Goal: Contribute content: Contribute content

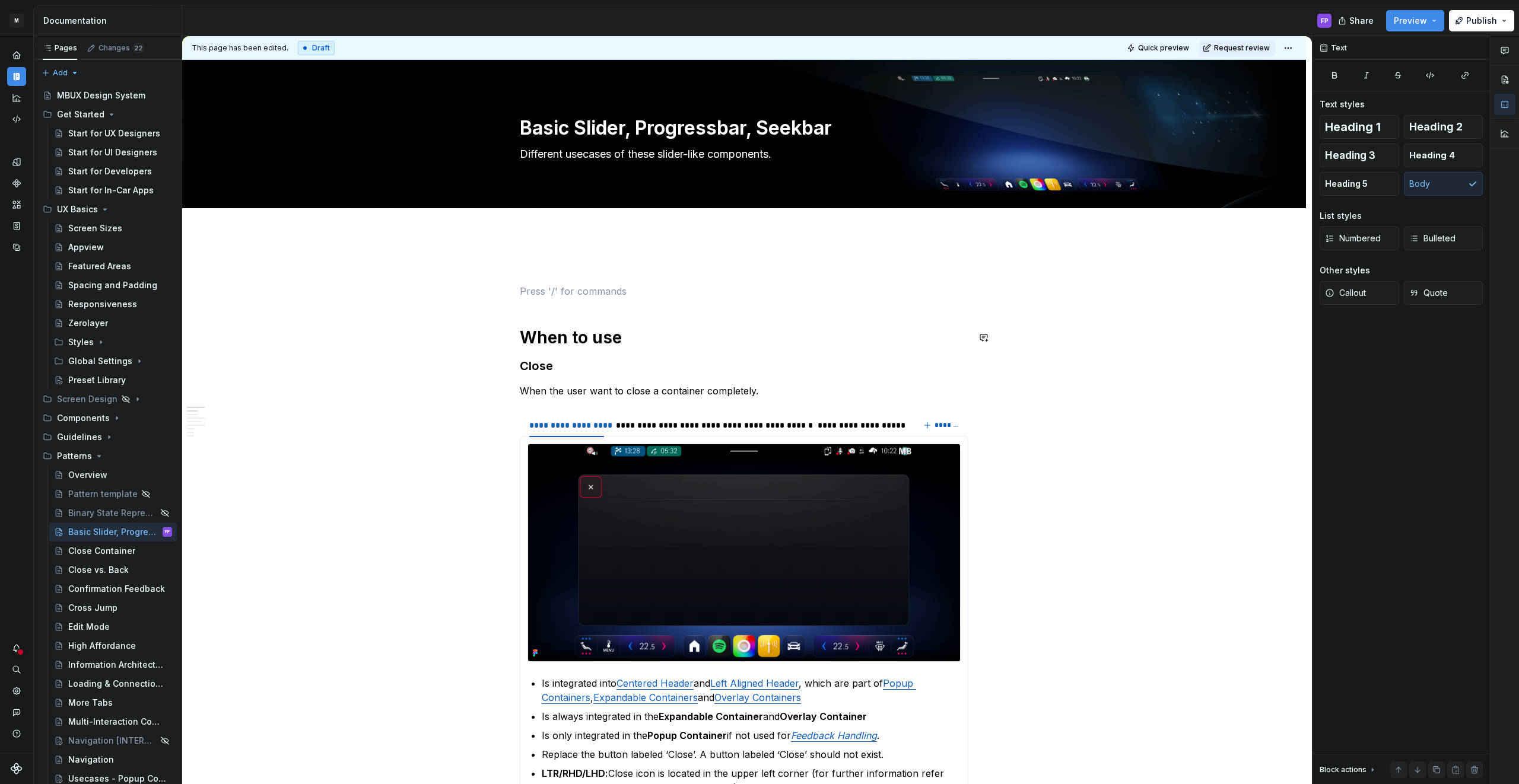
scroll to position [273, 0]
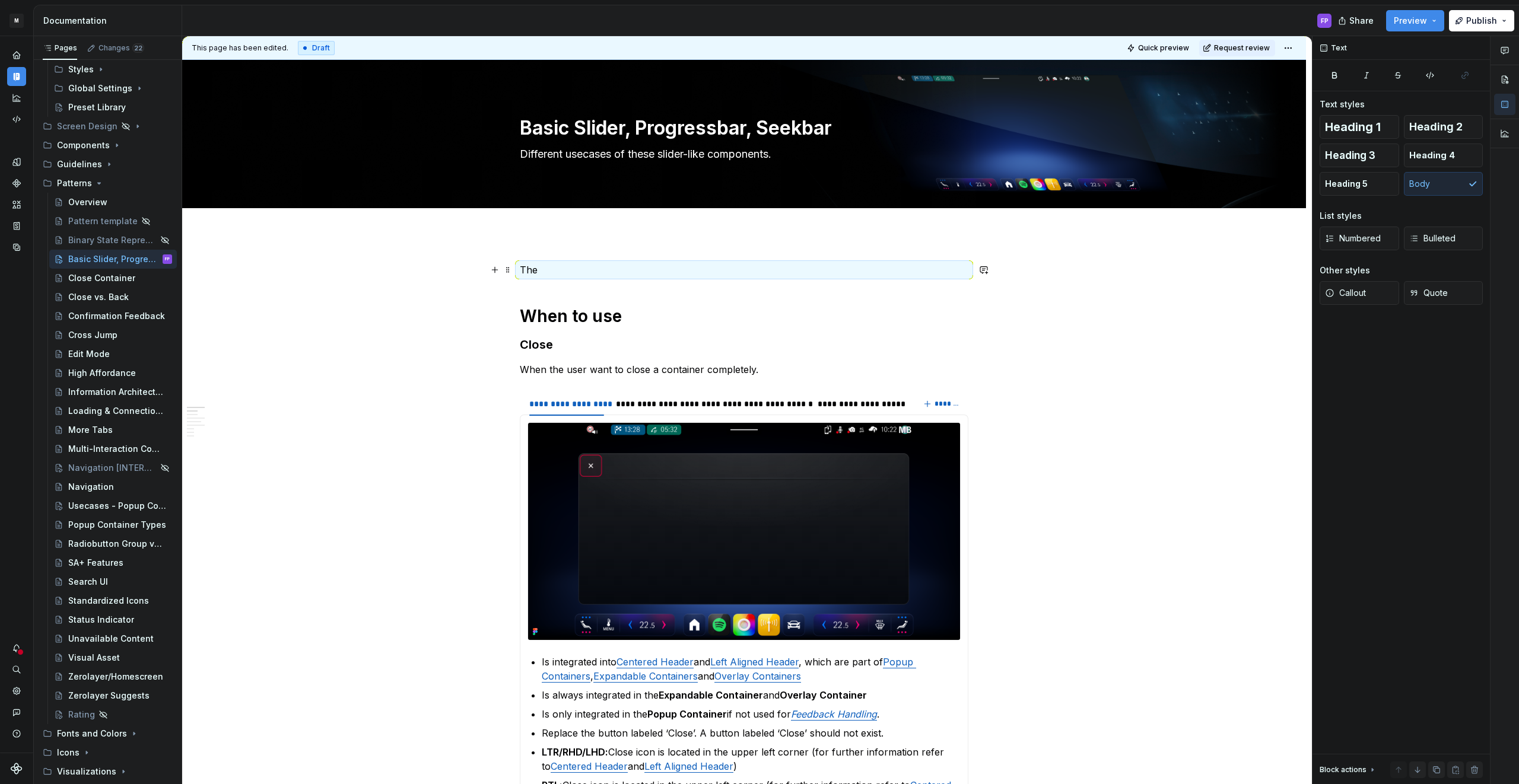
click at [614, 264] on p "The" at bounding box center [744, 269] width 448 height 15
click at [612, 272] on p "The" at bounding box center [744, 269] width 448 height 15
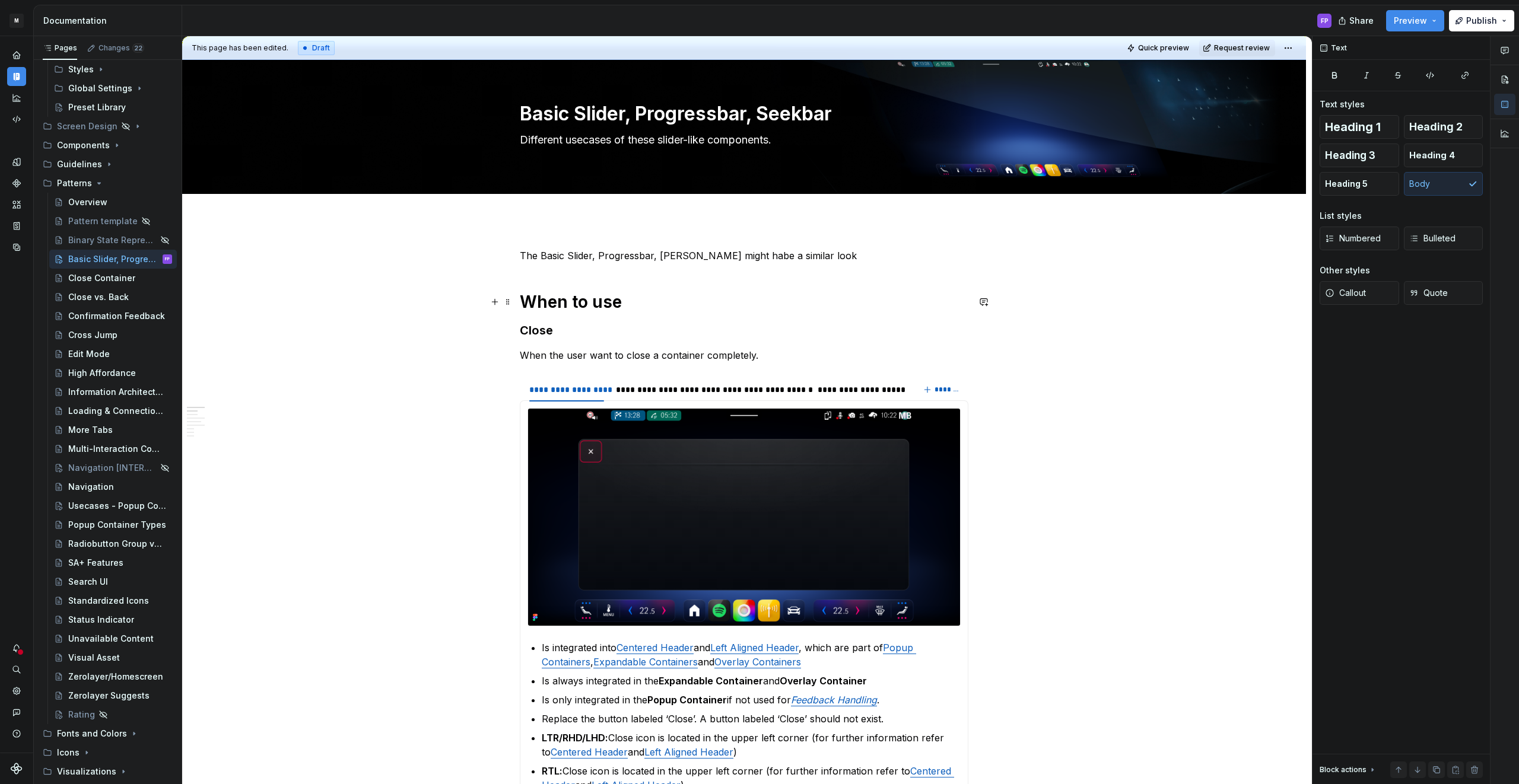
scroll to position [0, 0]
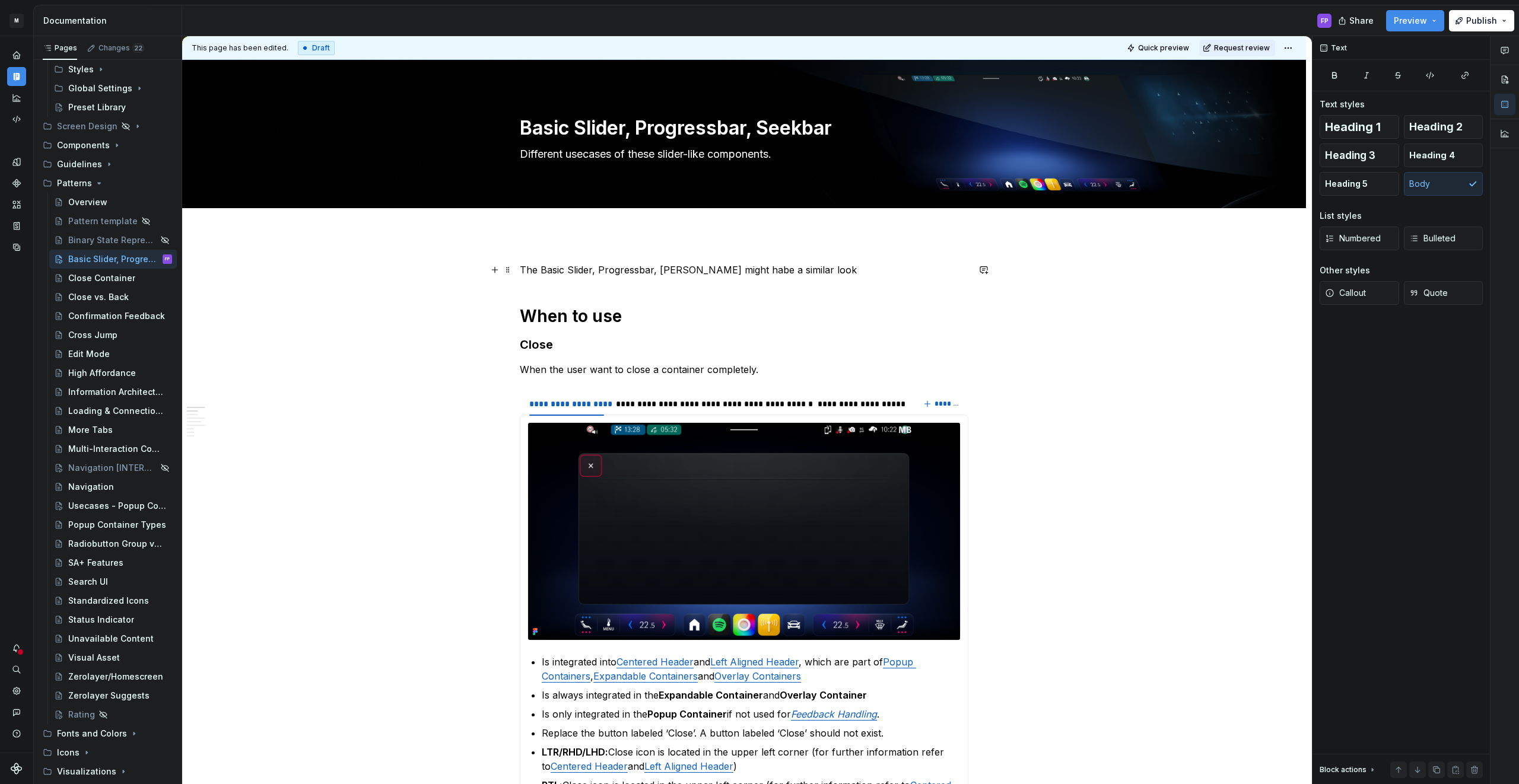
click at [733, 269] on p "The Basic Slider, Progressbar, [PERSON_NAME] might habe a similar look" at bounding box center [744, 269] width 448 height 15
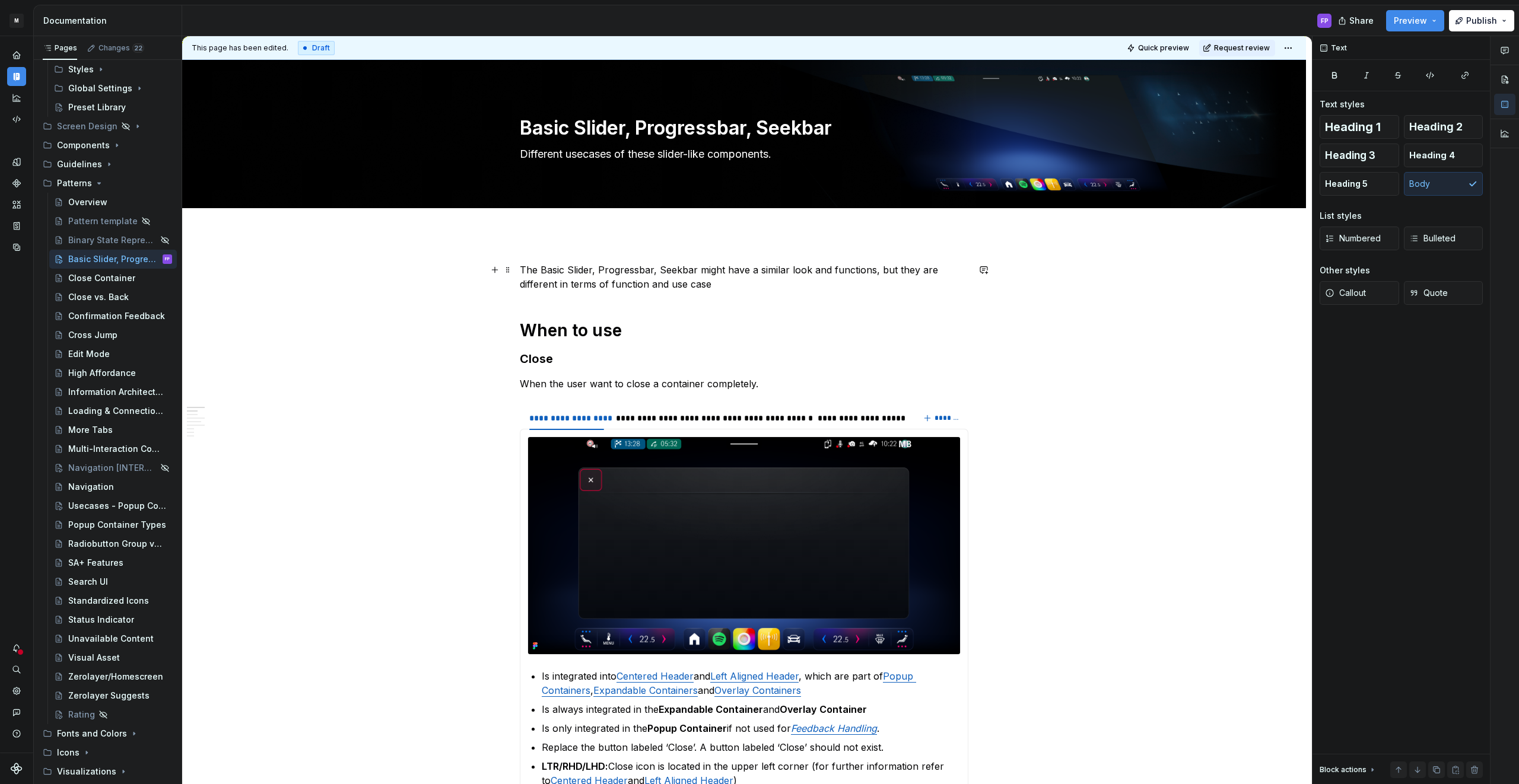
click at [851, 275] on p "The Basic Slider, Progressbar, Seekbar might have a similar look and functions,…" at bounding box center [744, 276] width 448 height 28
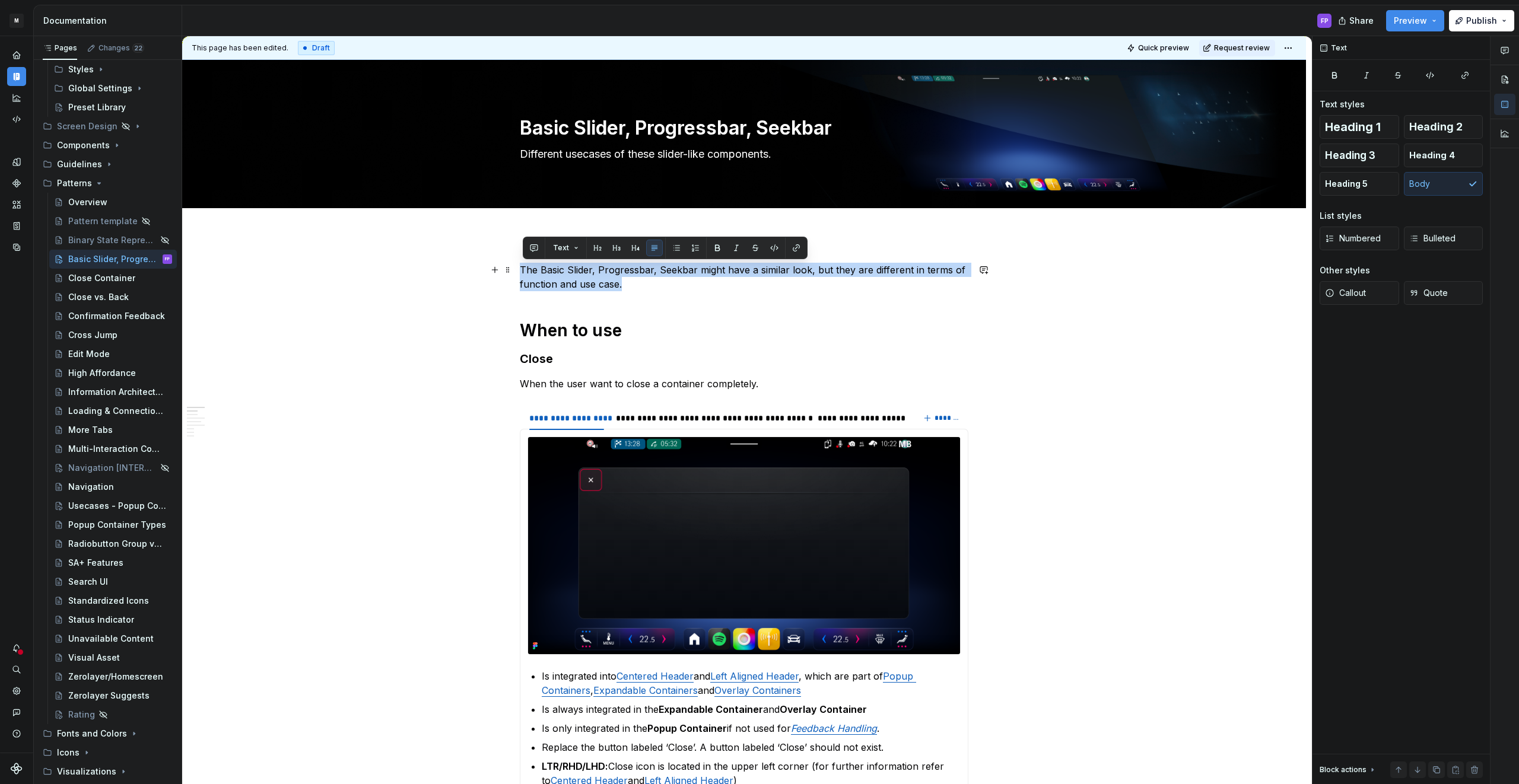
click at [795, 283] on p "The Basic Slider, Progressbar, Seekbar might have a similar look, but they are …" at bounding box center [744, 276] width 448 height 28
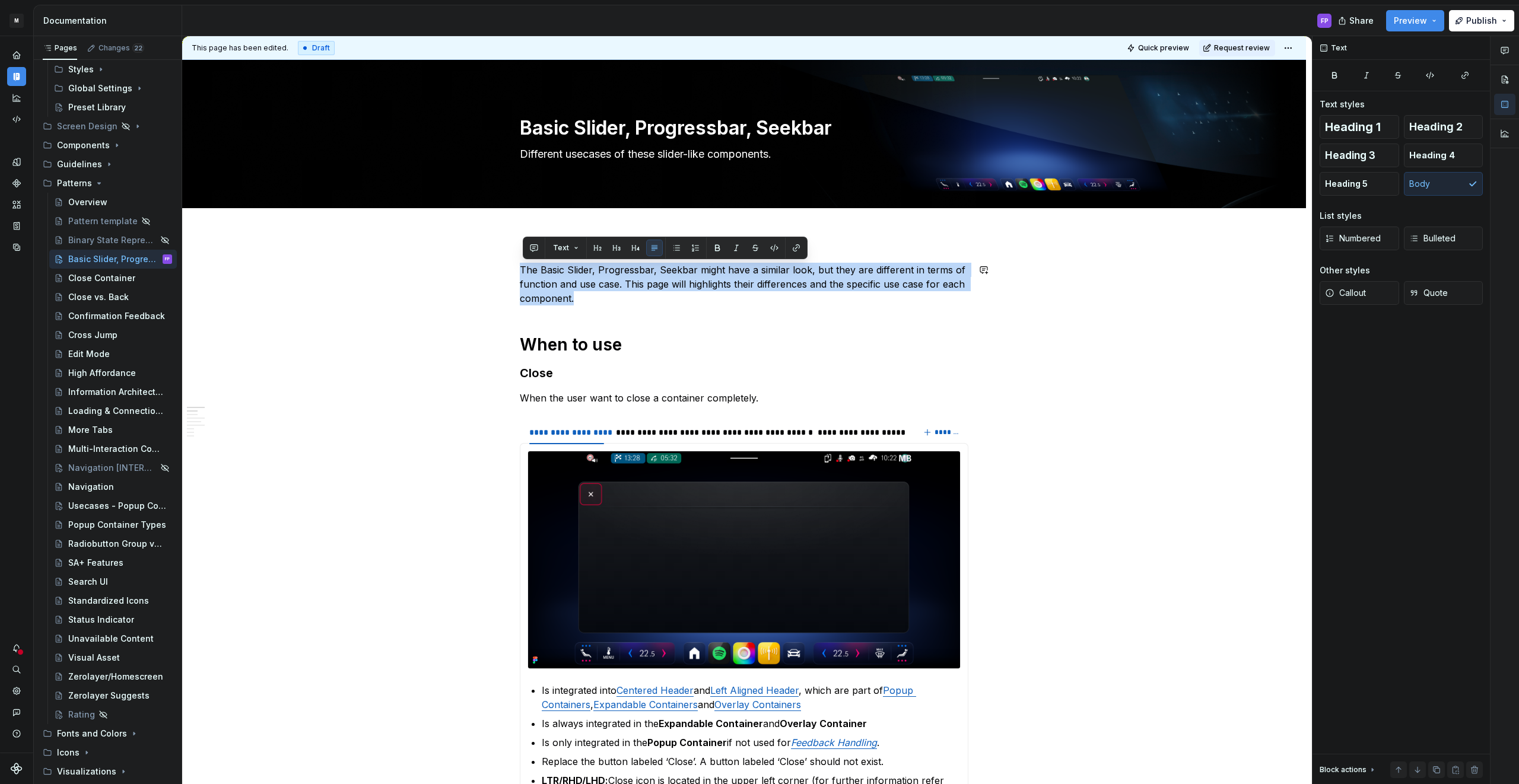
copy p "The Basic Slider, Progressbar, Seekbar might have a similar look, but they are …"
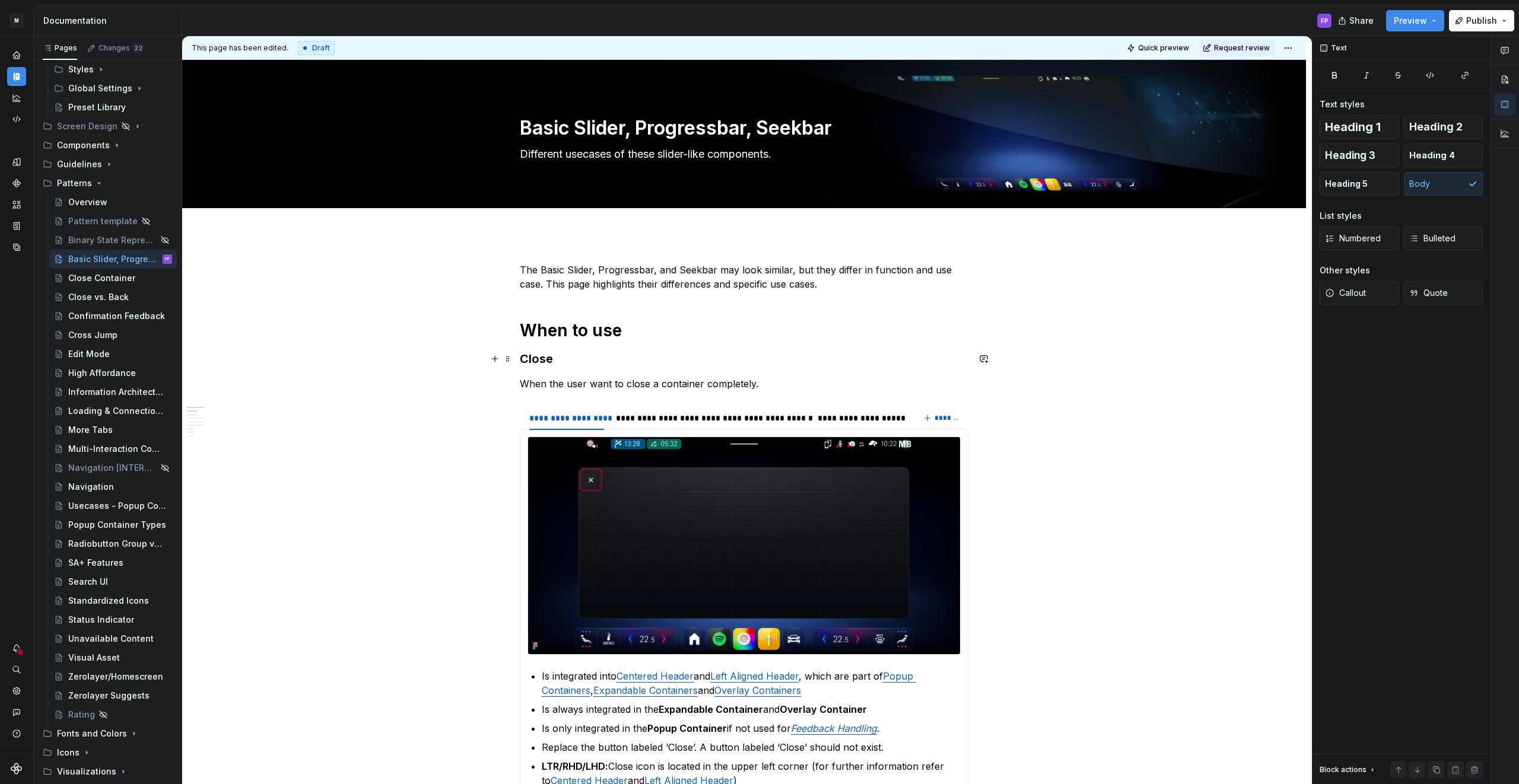
click at [552, 360] on h3 "Close" at bounding box center [744, 358] width 448 height 16
click at [525, 376] on p "When the user want to close a container completely." at bounding box center [744, 383] width 448 height 15
click at [511, 386] on span at bounding box center [507, 383] width 9 height 16
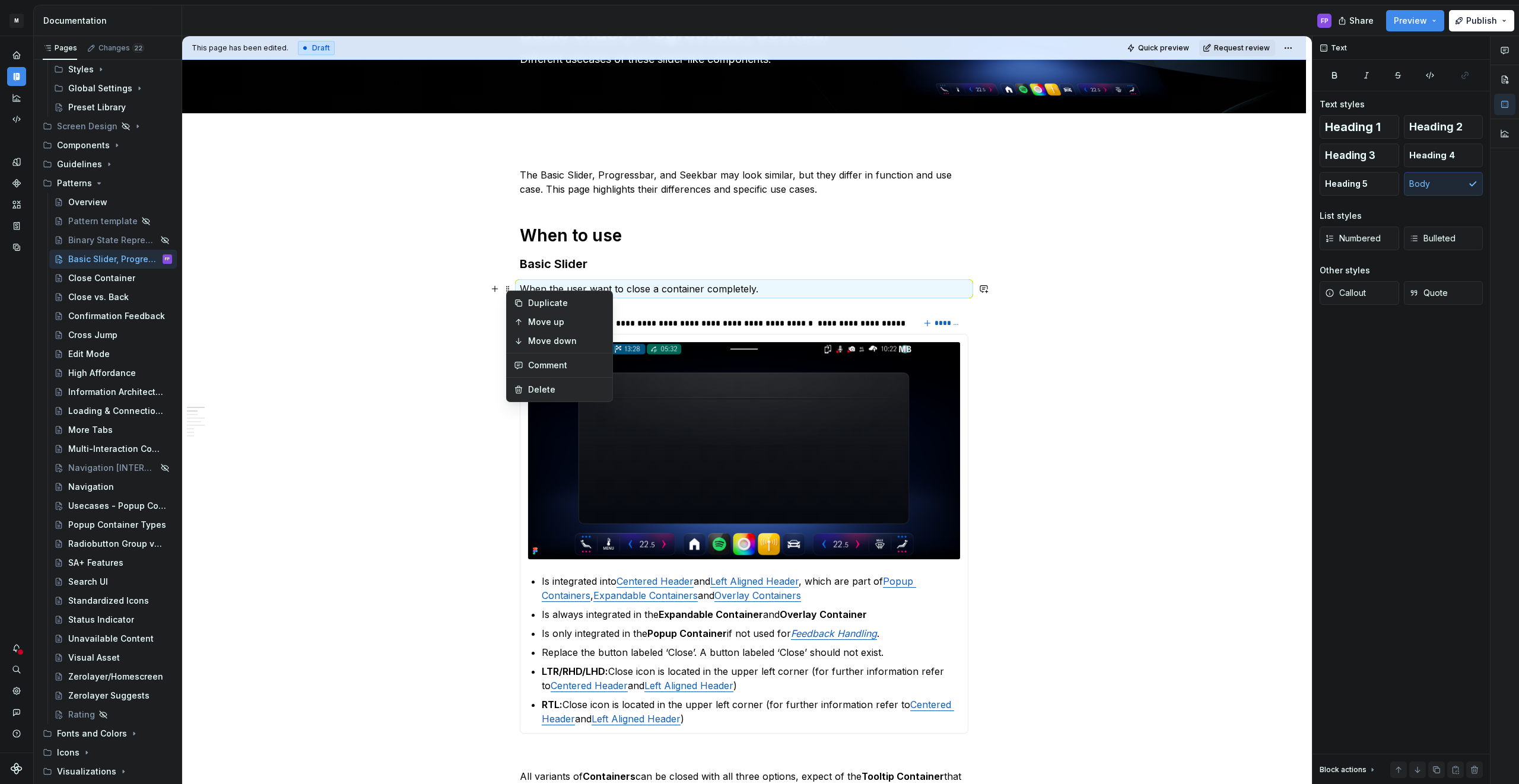
scroll to position [99, 0]
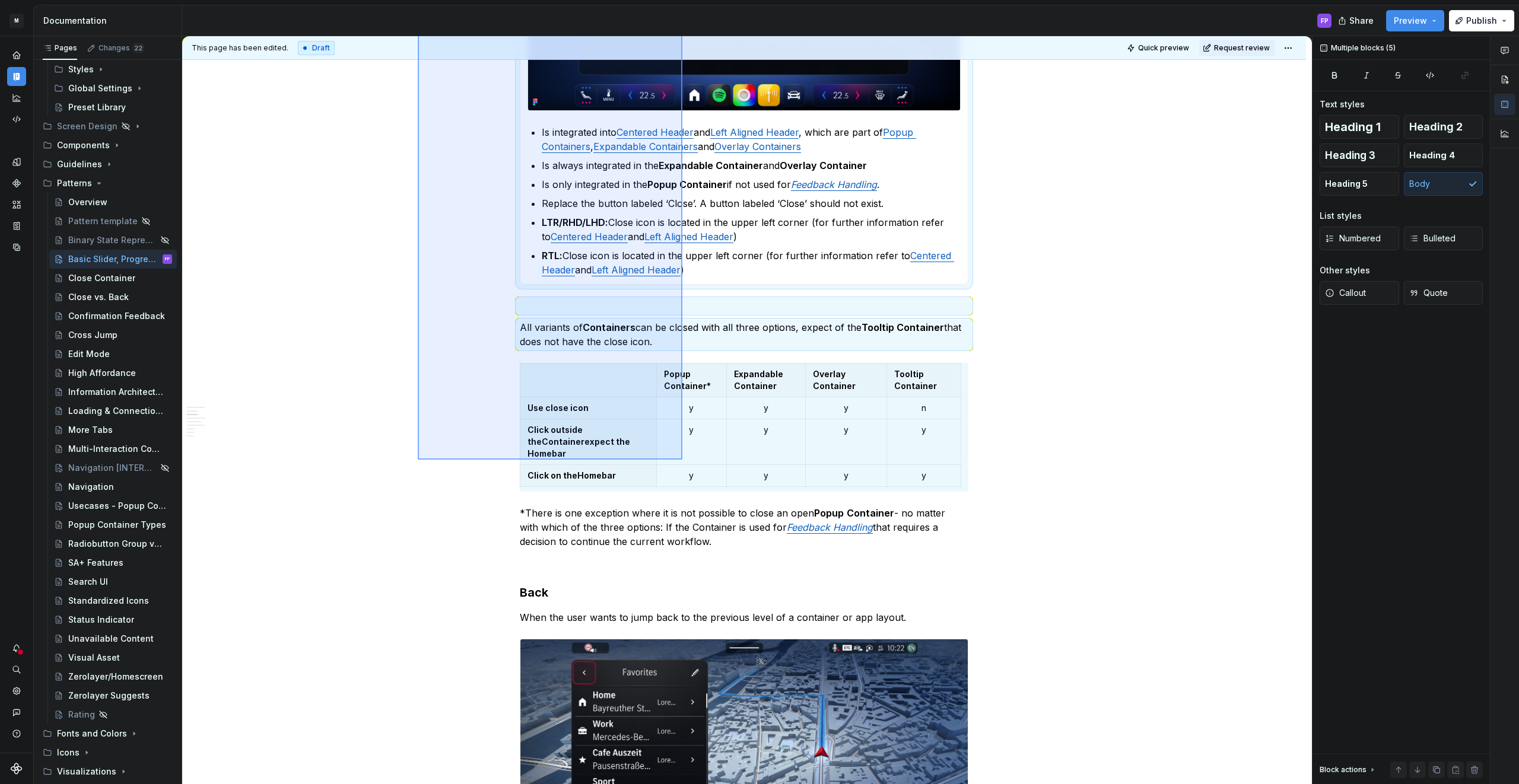
scroll to position [367, 0]
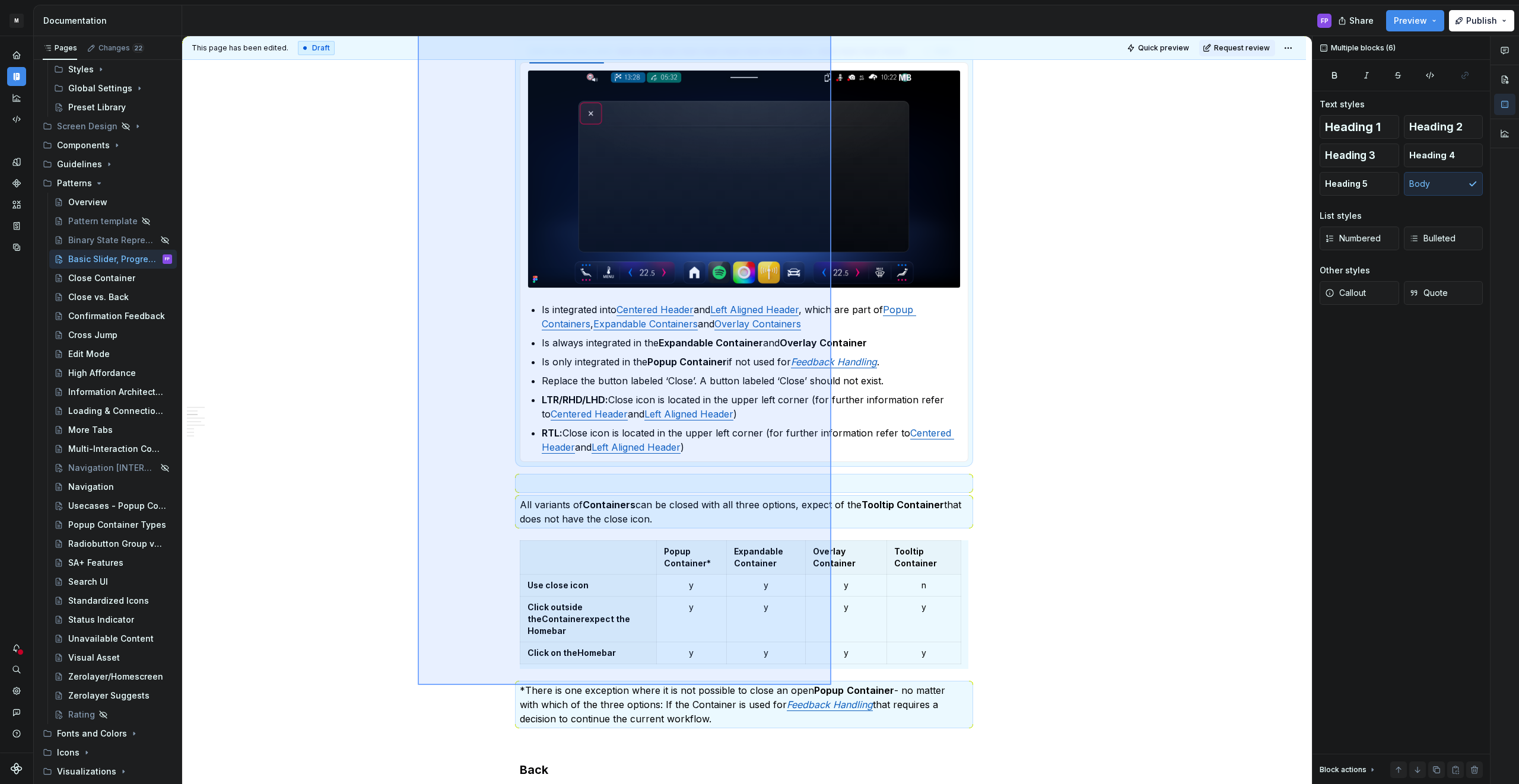
drag, startPoint x: 462, startPoint y: 293, endPoint x: 831, endPoint y: 687, distance: 539.8
click at [831, 687] on div "**********" at bounding box center [747, 410] width 1130 height 748
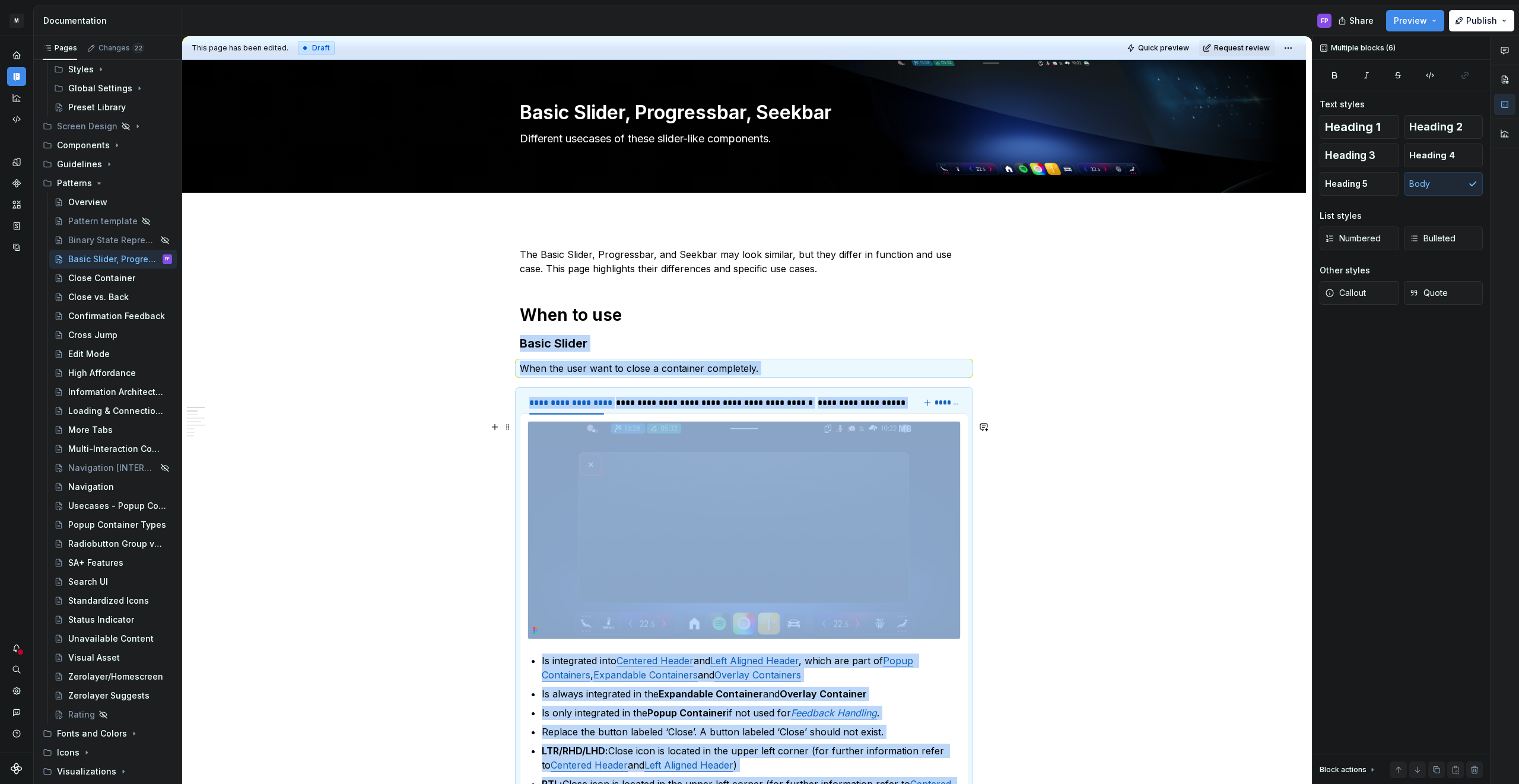
scroll to position [0, 0]
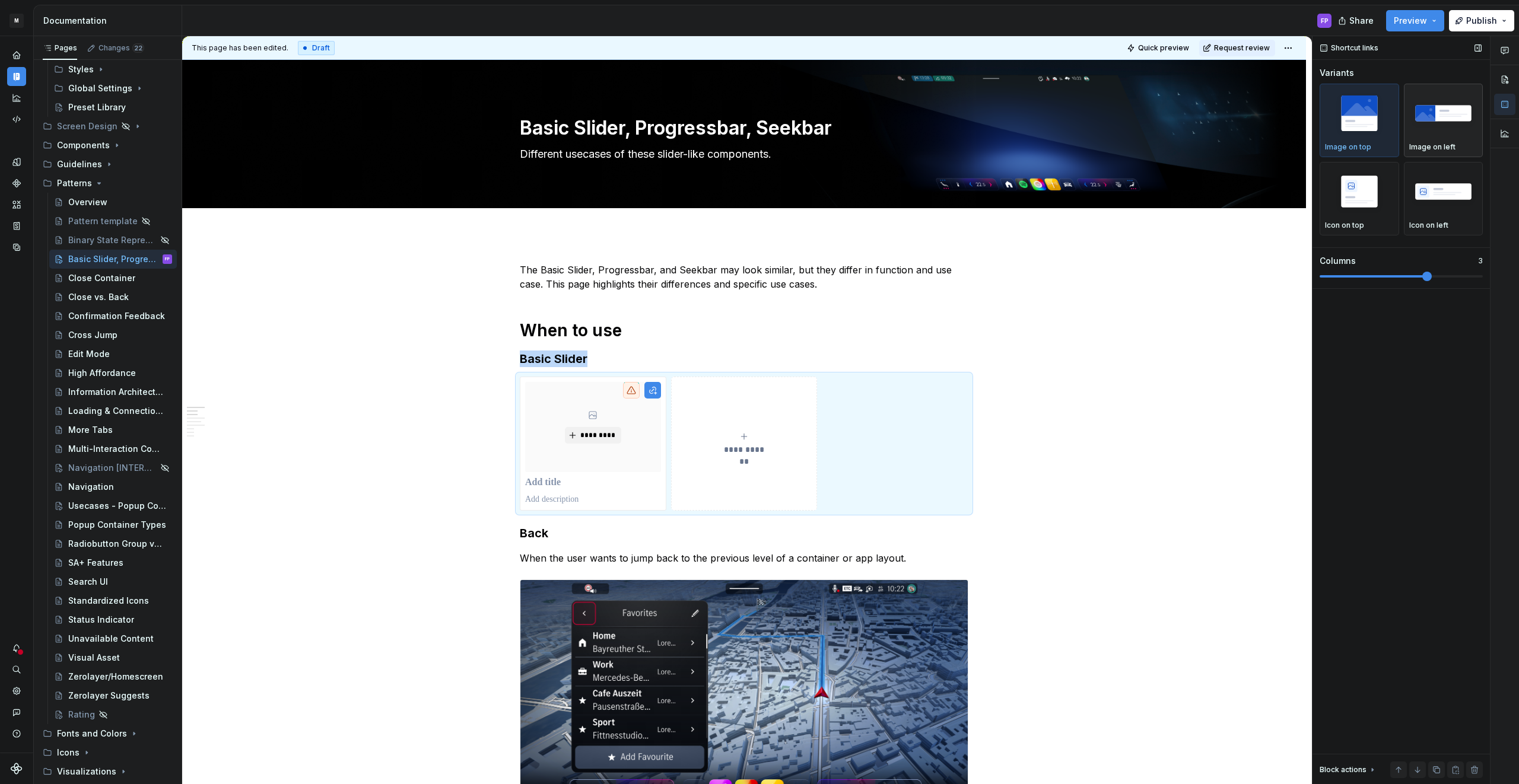
click at [1435, 115] on img "button" at bounding box center [1443, 113] width 68 height 44
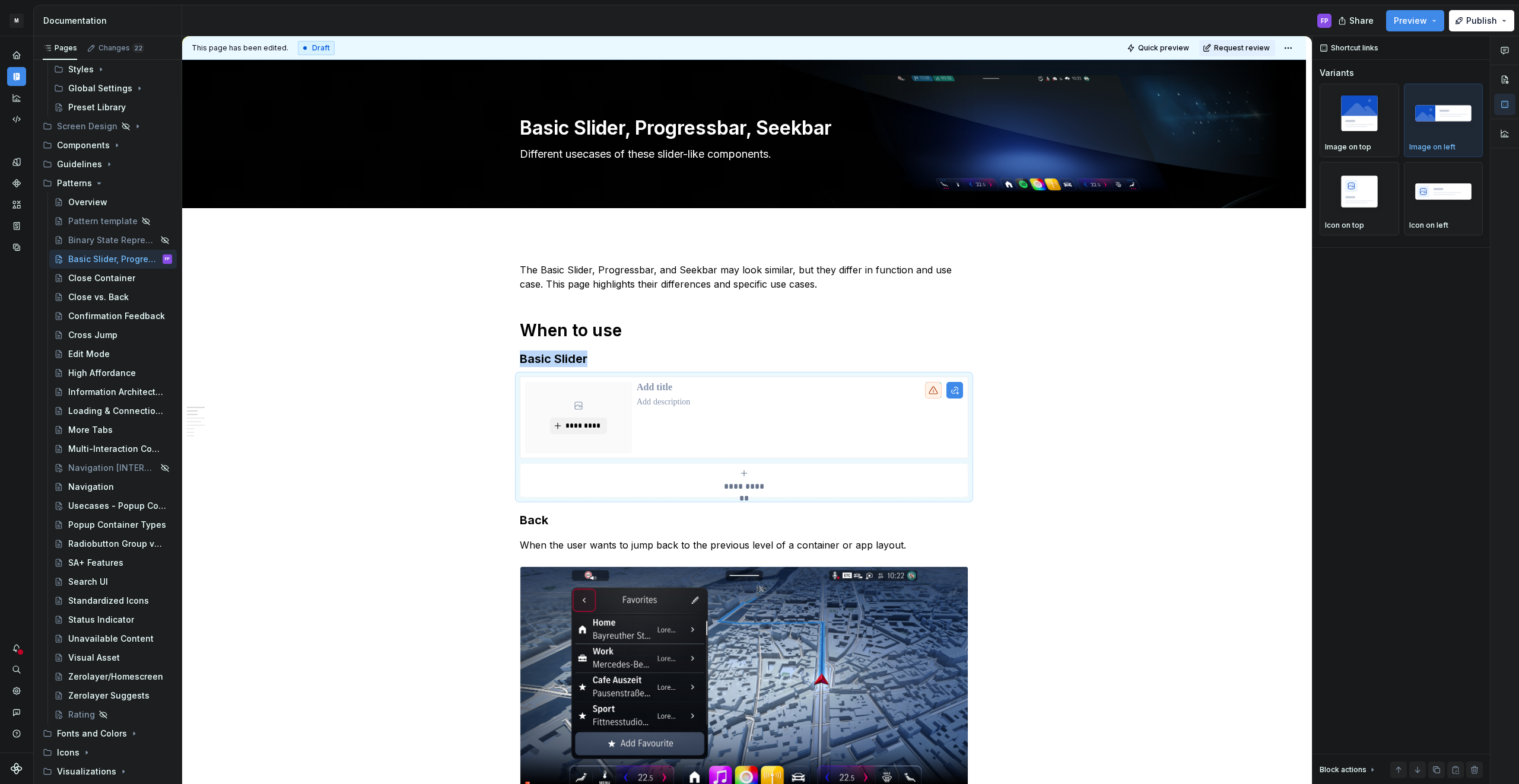
drag, startPoint x: 1444, startPoint y: 187, endPoint x: 1068, endPoint y: 309, distance: 395.3
click at [1444, 188] on img "button" at bounding box center [1443, 191] width 68 height 44
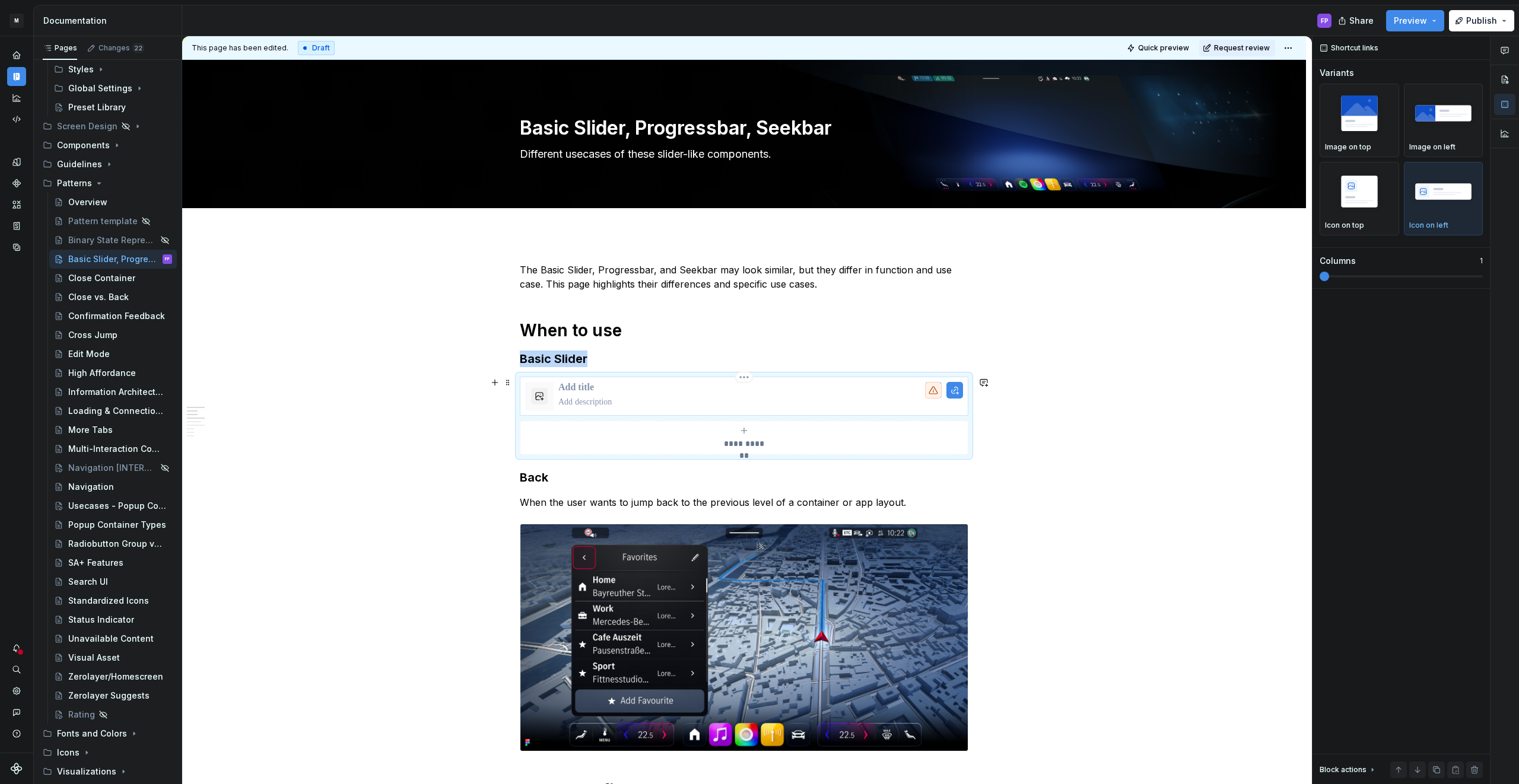
click at [588, 390] on p at bounding box center [760, 388] width 405 height 12
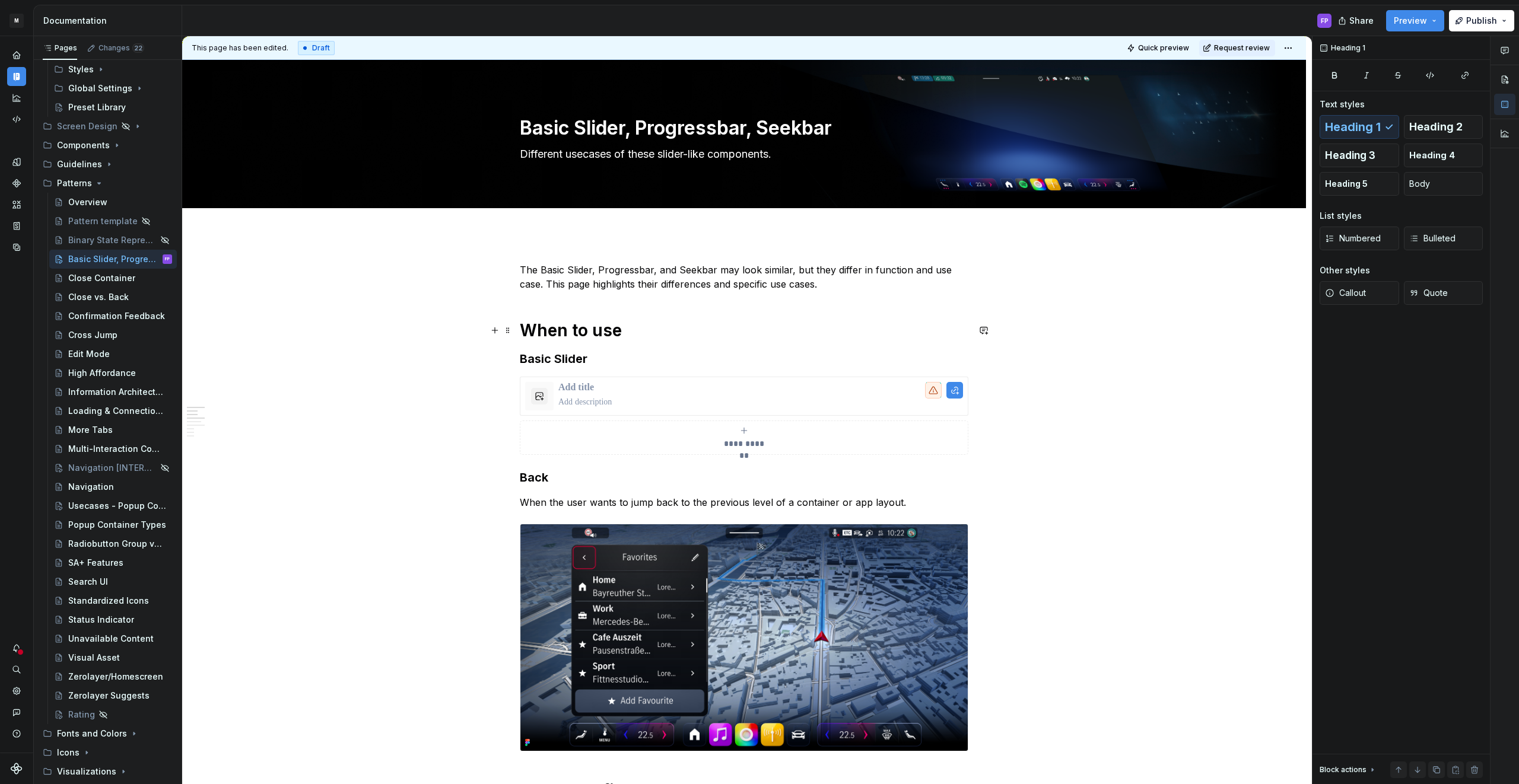
click at [656, 333] on h1 "When to use" at bounding box center [744, 330] width 448 height 21
click at [568, 398] on p at bounding box center [760, 402] width 405 height 12
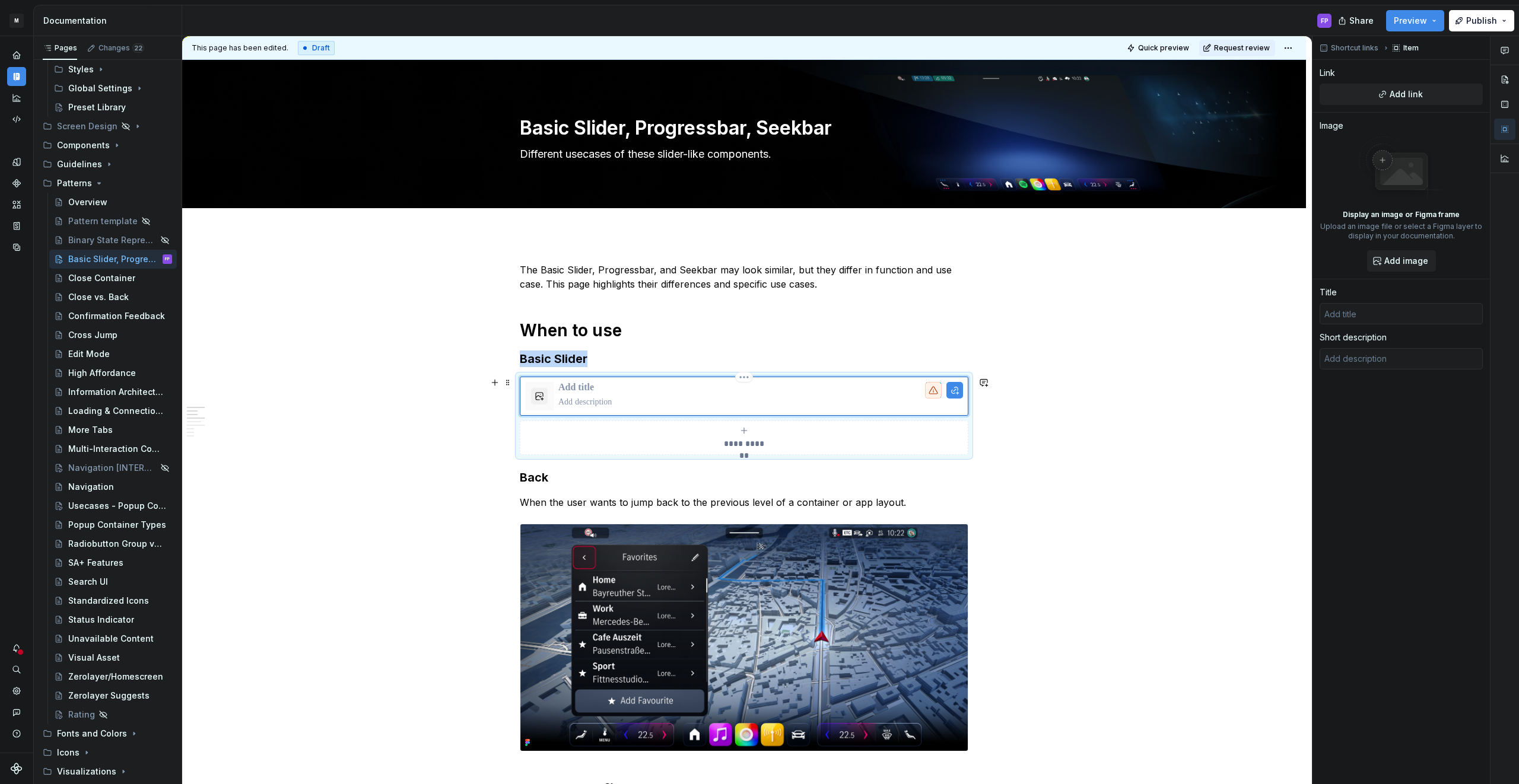
click at [548, 378] on div at bounding box center [744, 396] width 448 height 39
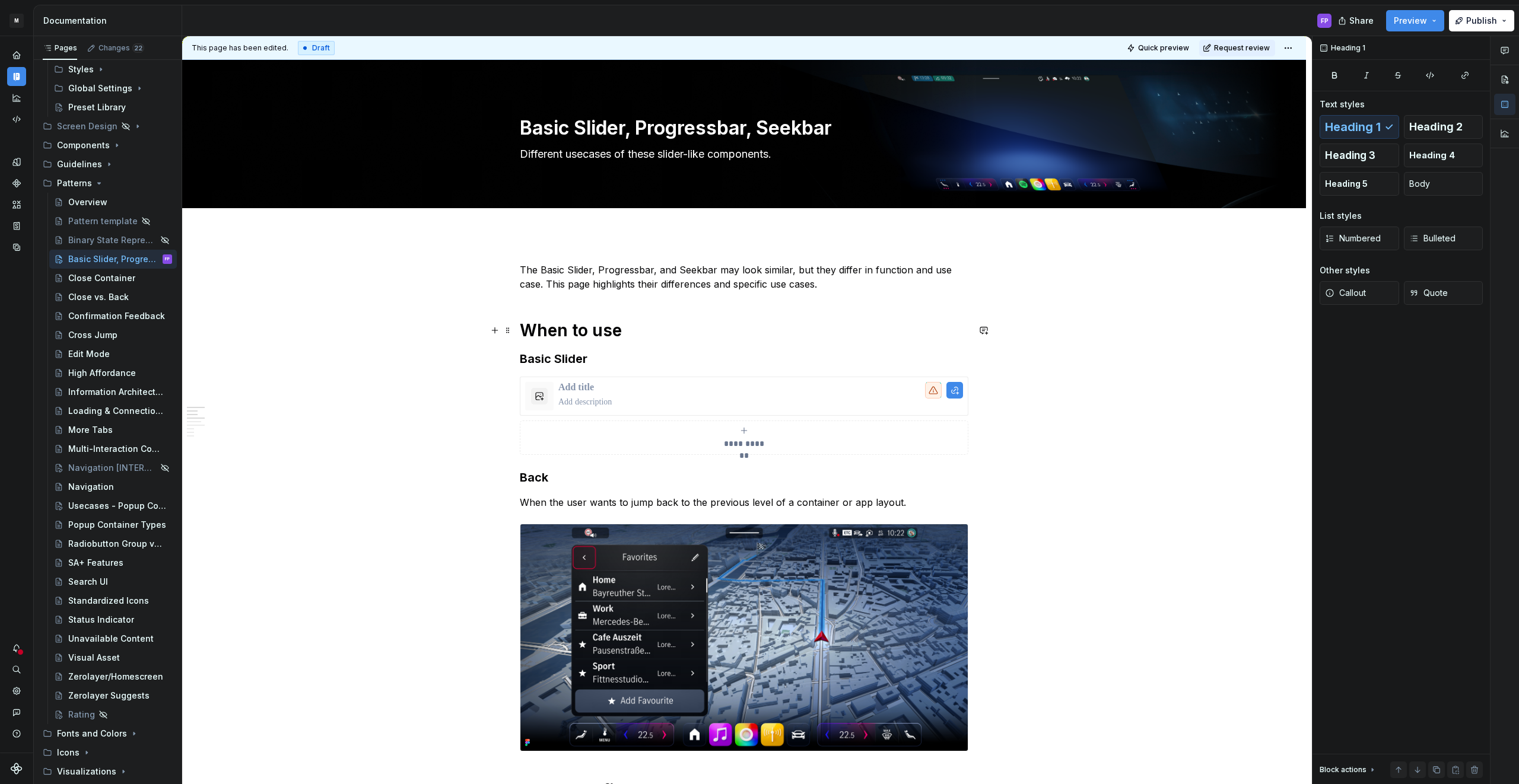
click at [679, 335] on h1 "When to use" at bounding box center [744, 330] width 448 height 21
click at [557, 377] on div at bounding box center [744, 396] width 448 height 39
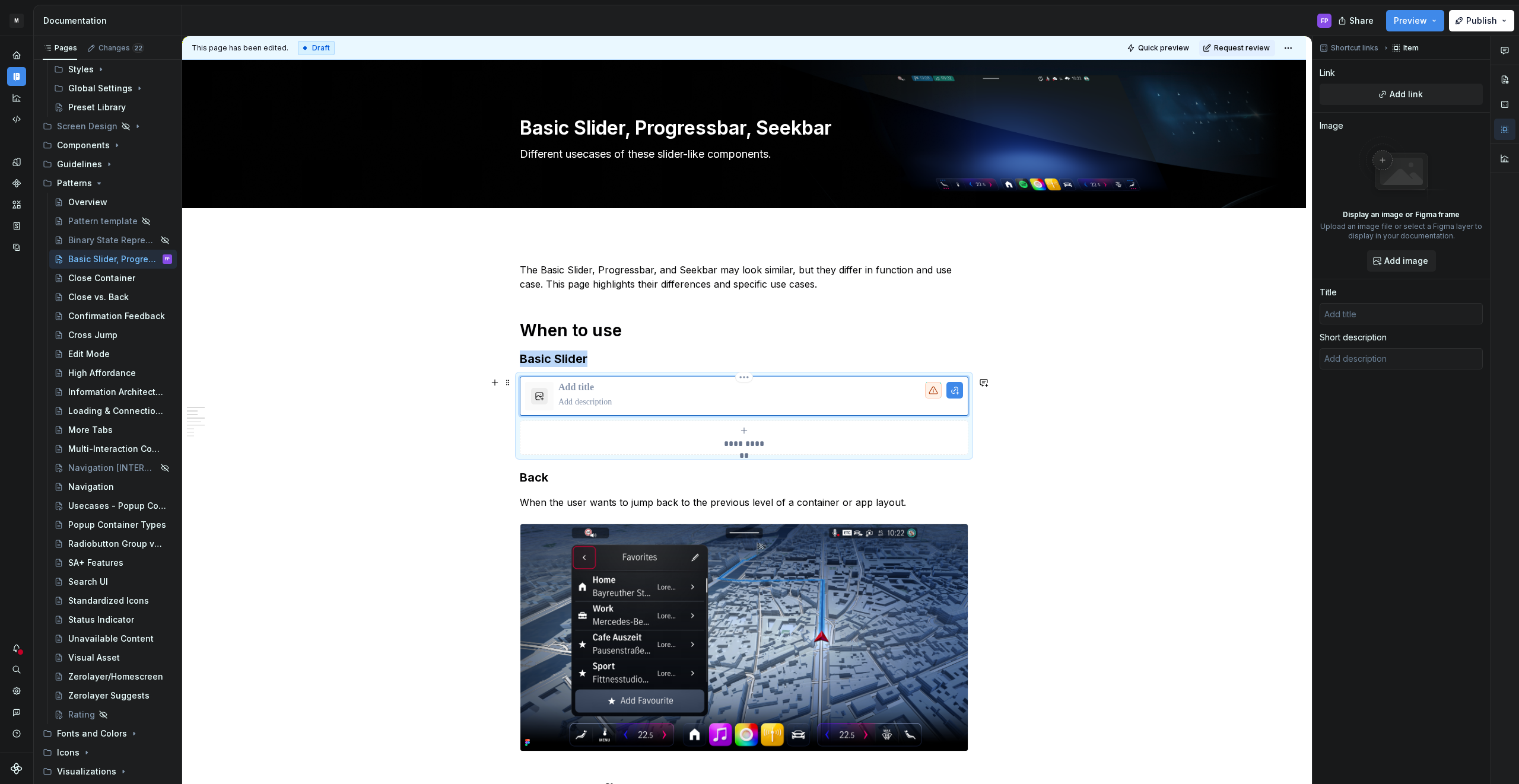
click at [546, 396] on button "button" at bounding box center [539, 396] width 16 height 16
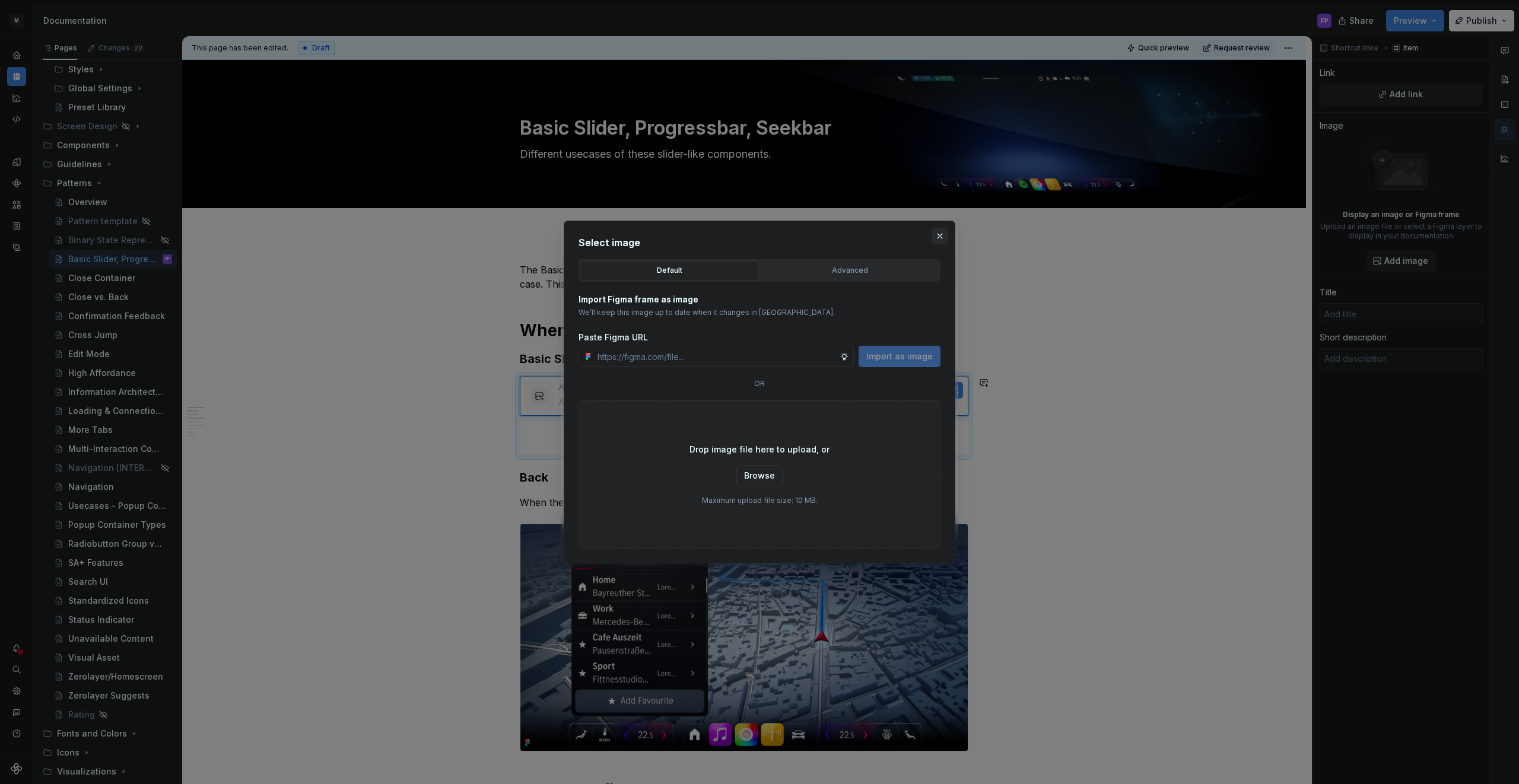
click at [942, 235] on button "button" at bounding box center [939, 235] width 16 height 16
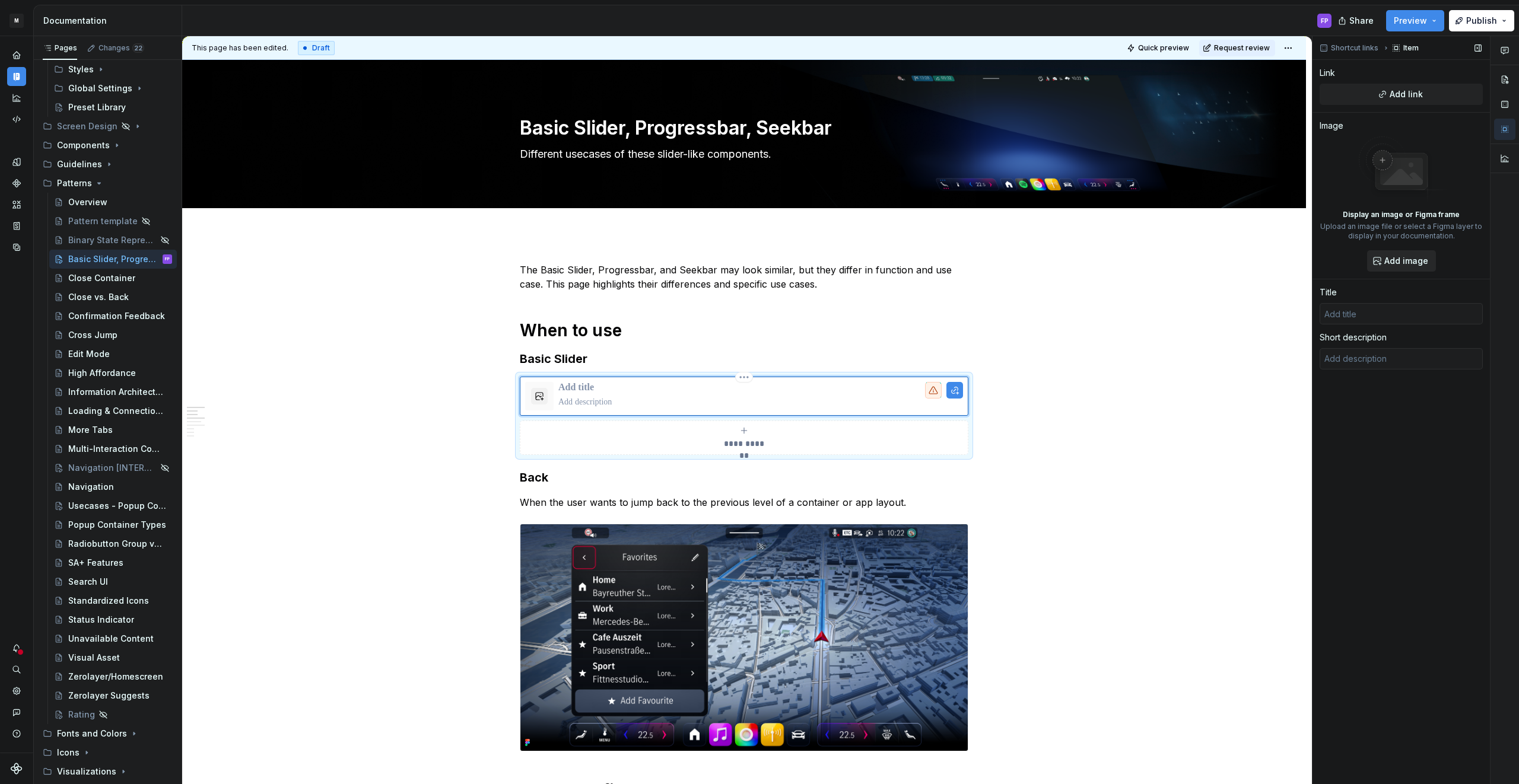
click at [1416, 265] on span "Add image" at bounding box center [1405, 261] width 44 height 12
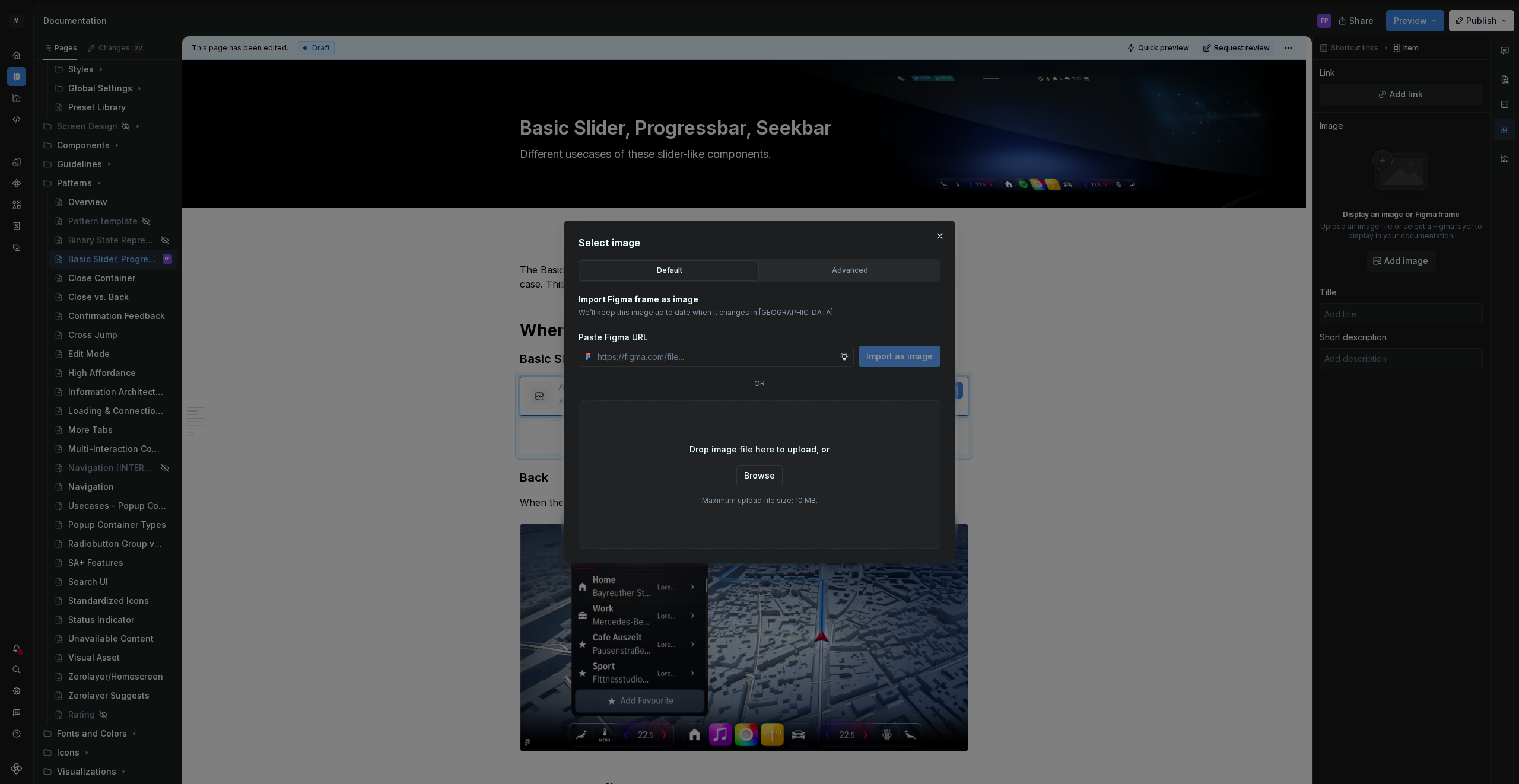
drag, startPoint x: 945, startPoint y: 232, endPoint x: 908, endPoint y: 256, distance: 44.1
click at [943, 233] on button "button" at bounding box center [939, 235] width 16 height 16
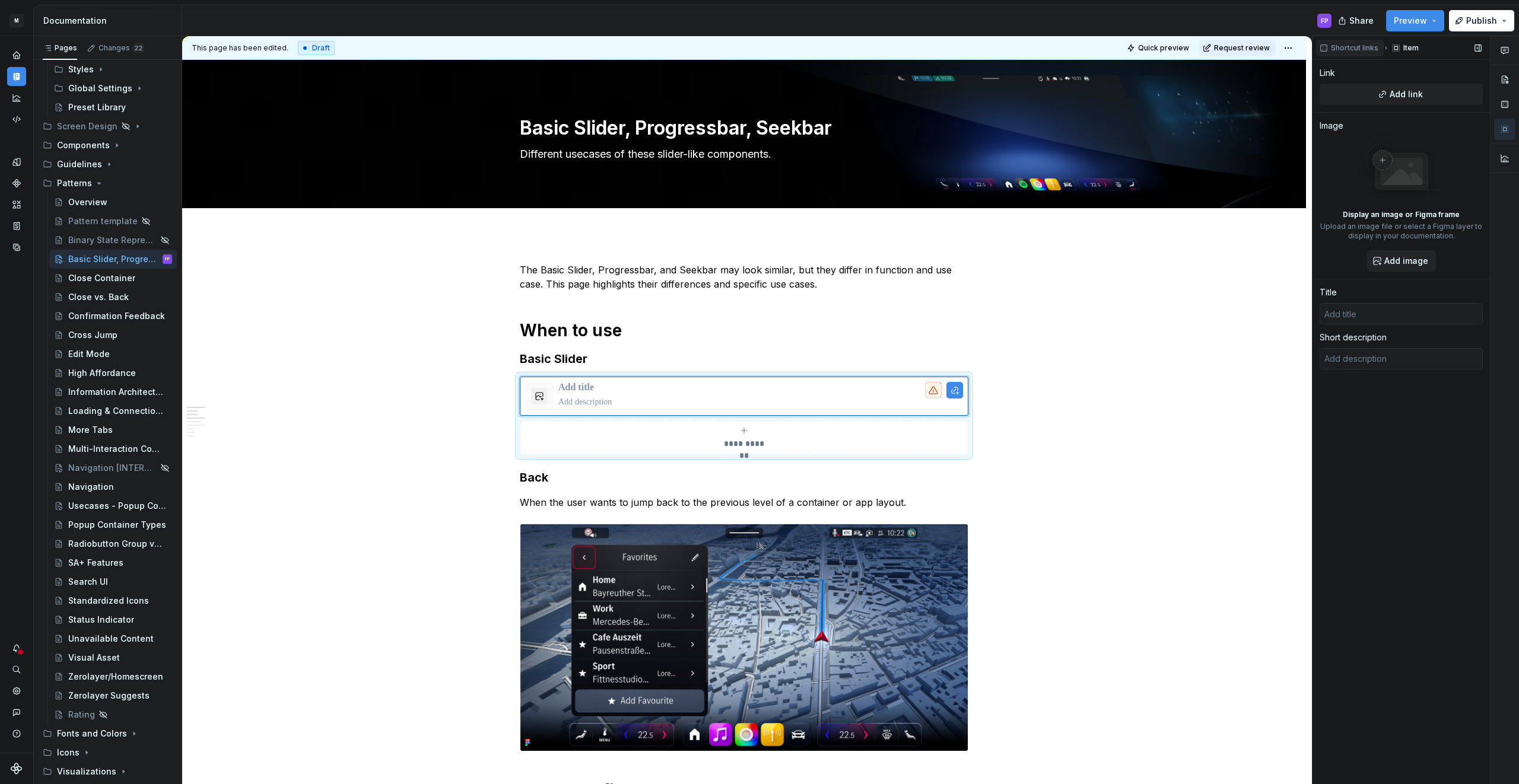
drag, startPoint x: 1401, startPoint y: 47, endPoint x: 1373, endPoint y: 49, distance: 28.1
click at [1399, 47] on div "Item" at bounding box center [1406, 47] width 36 height 16
click at [1356, 50] on span "Shortcut links" at bounding box center [1354, 48] width 47 height 9
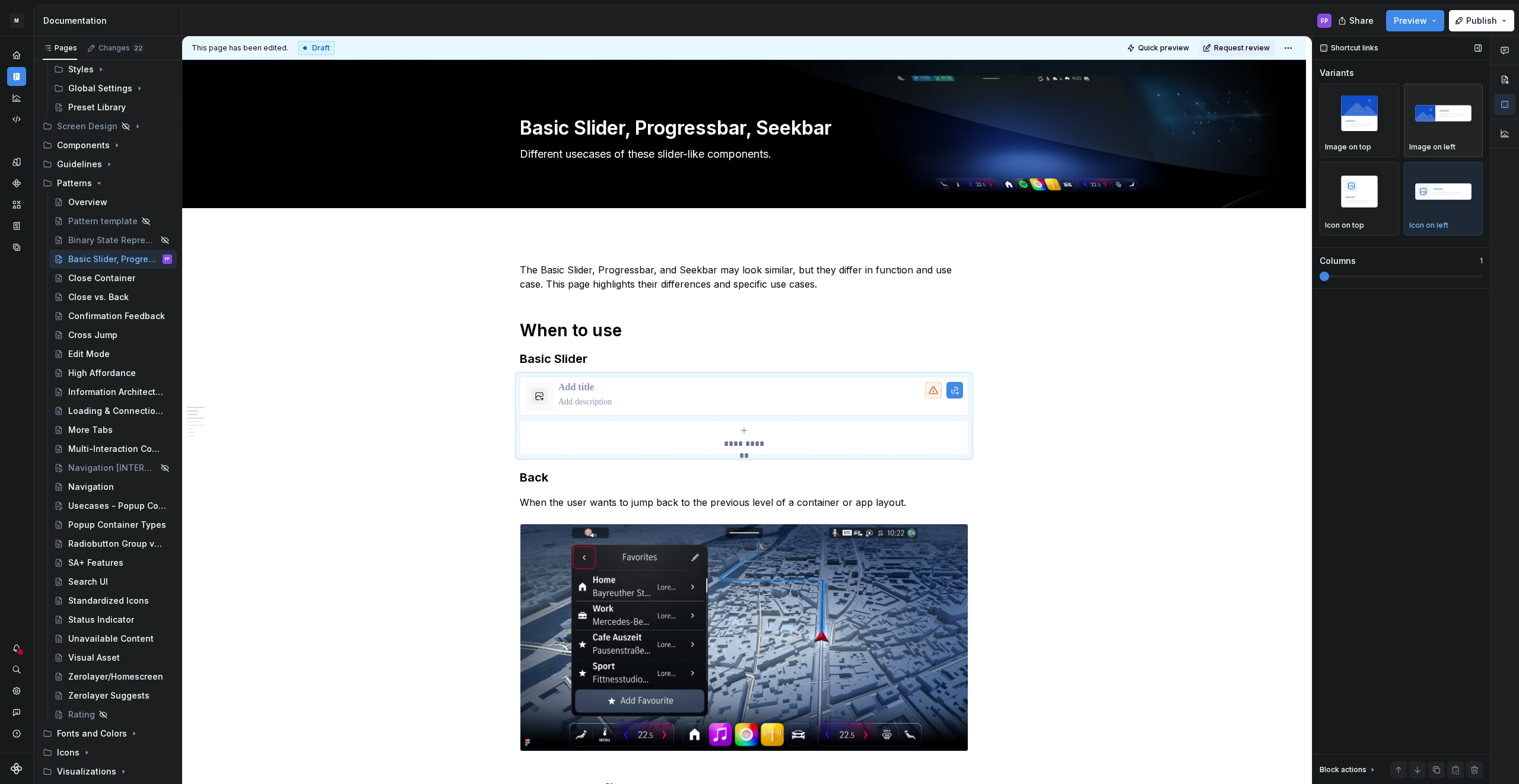
click at [1428, 112] on img "button" at bounding box center [1443, 113] width 68 height 44
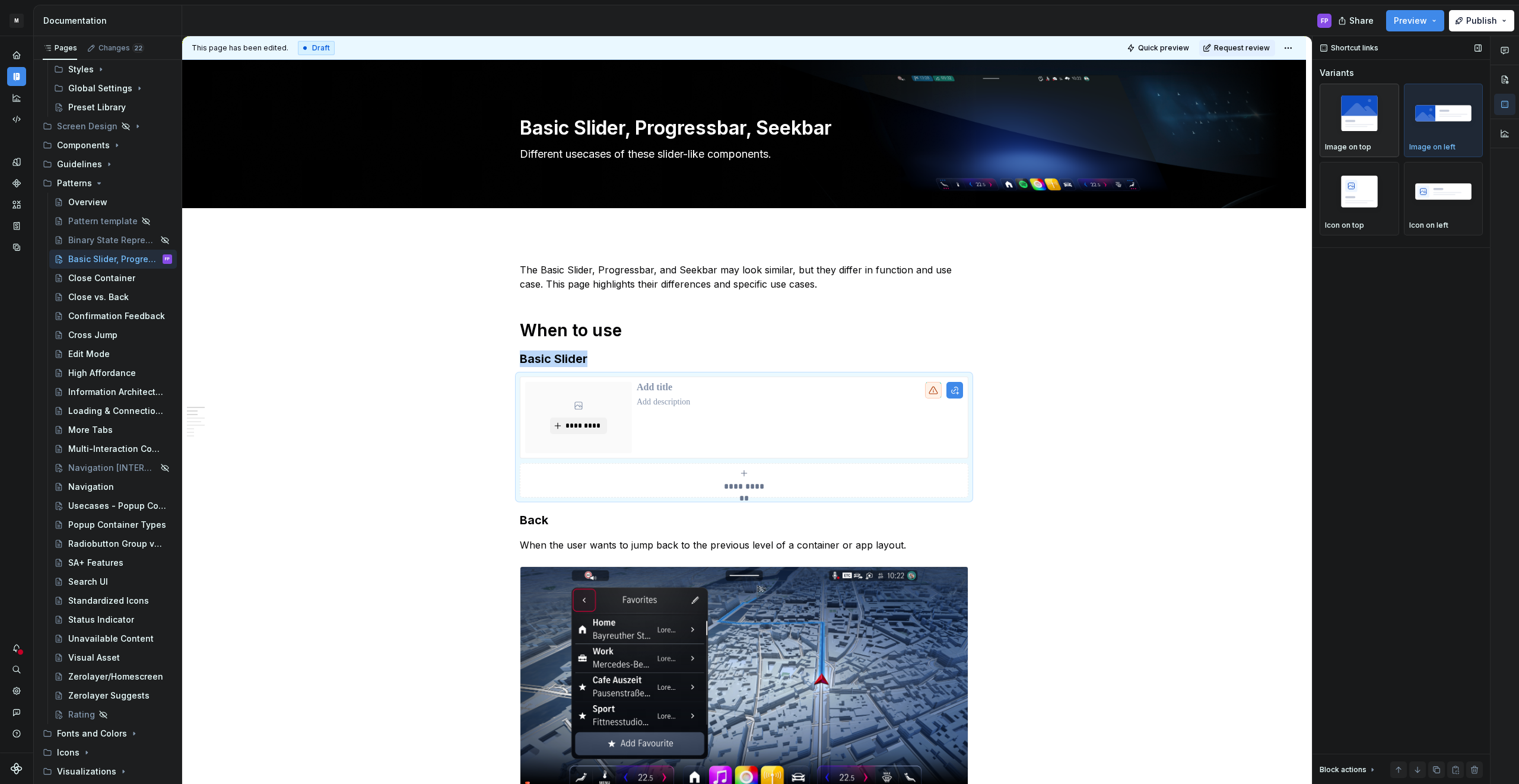
click at [1345, 113] on img "button" at bounding box center [1359, 113] width 68 height 44
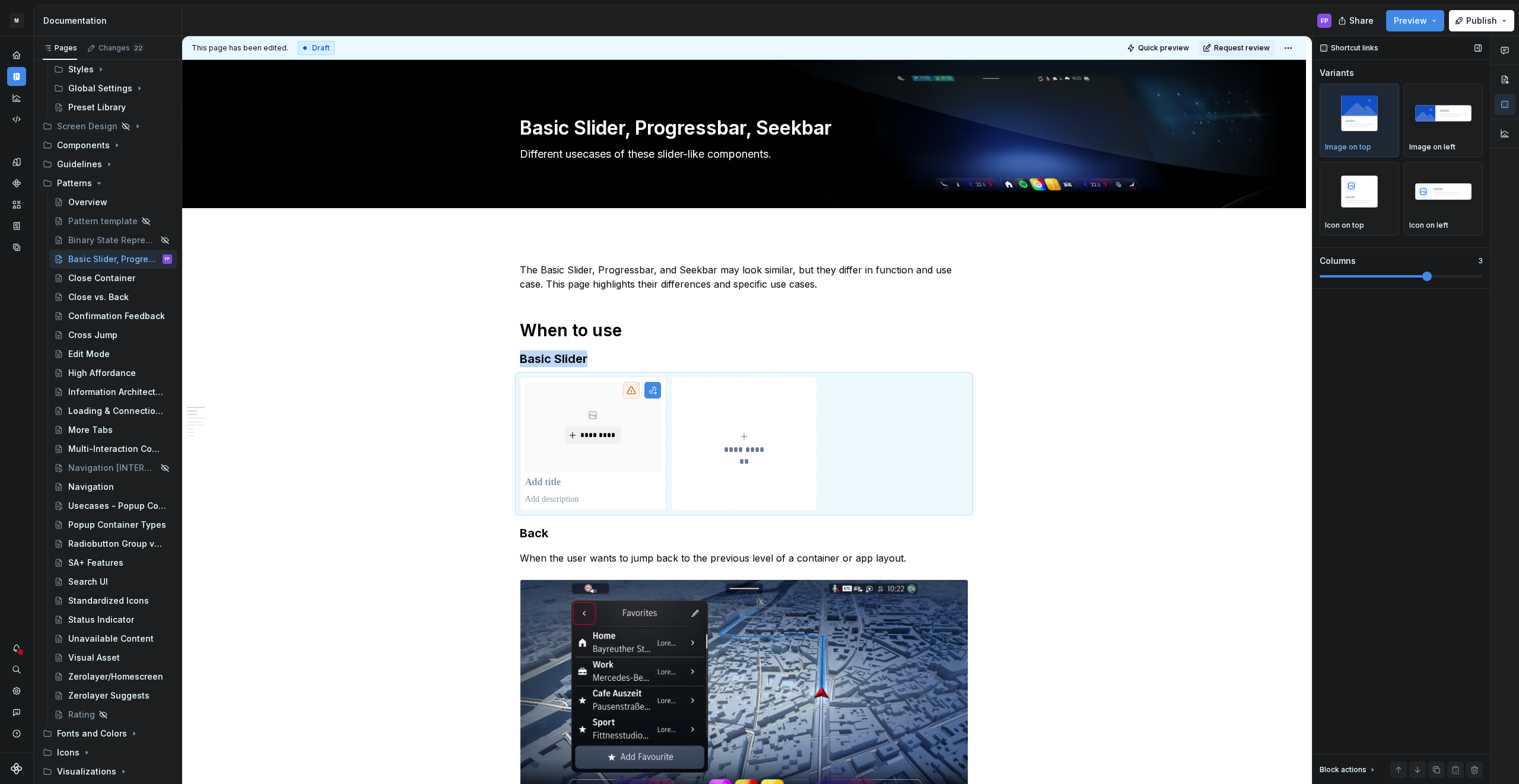
click at [1417, 275] on span at bounding box center [1401, 276] width 163 height 3
click at [546, 483] on p at bounding box center [593, 483] width 136 height 12
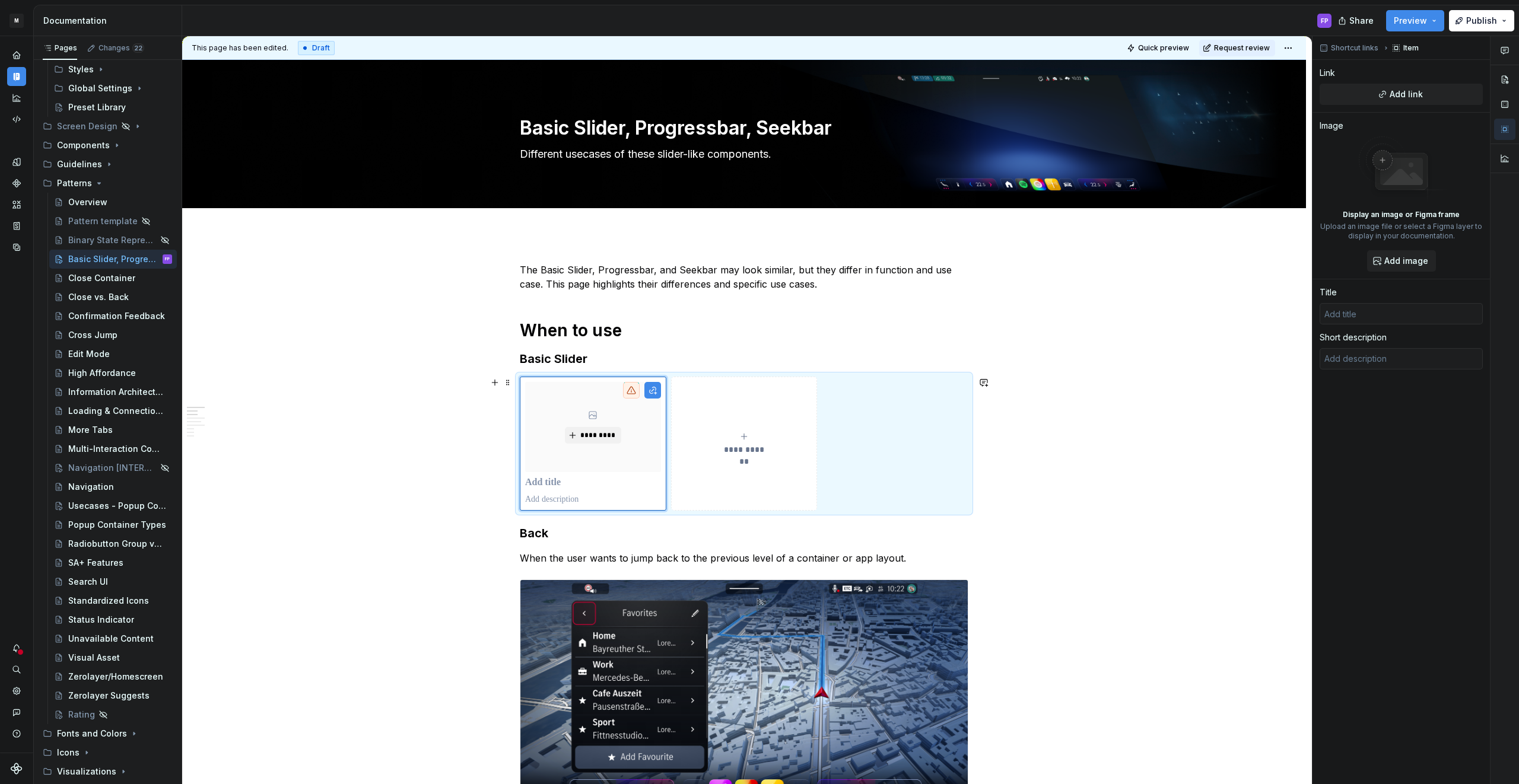
type textarea "*"
type input "B"
type textarea "*"
type input "Ba"
type textarea "*"
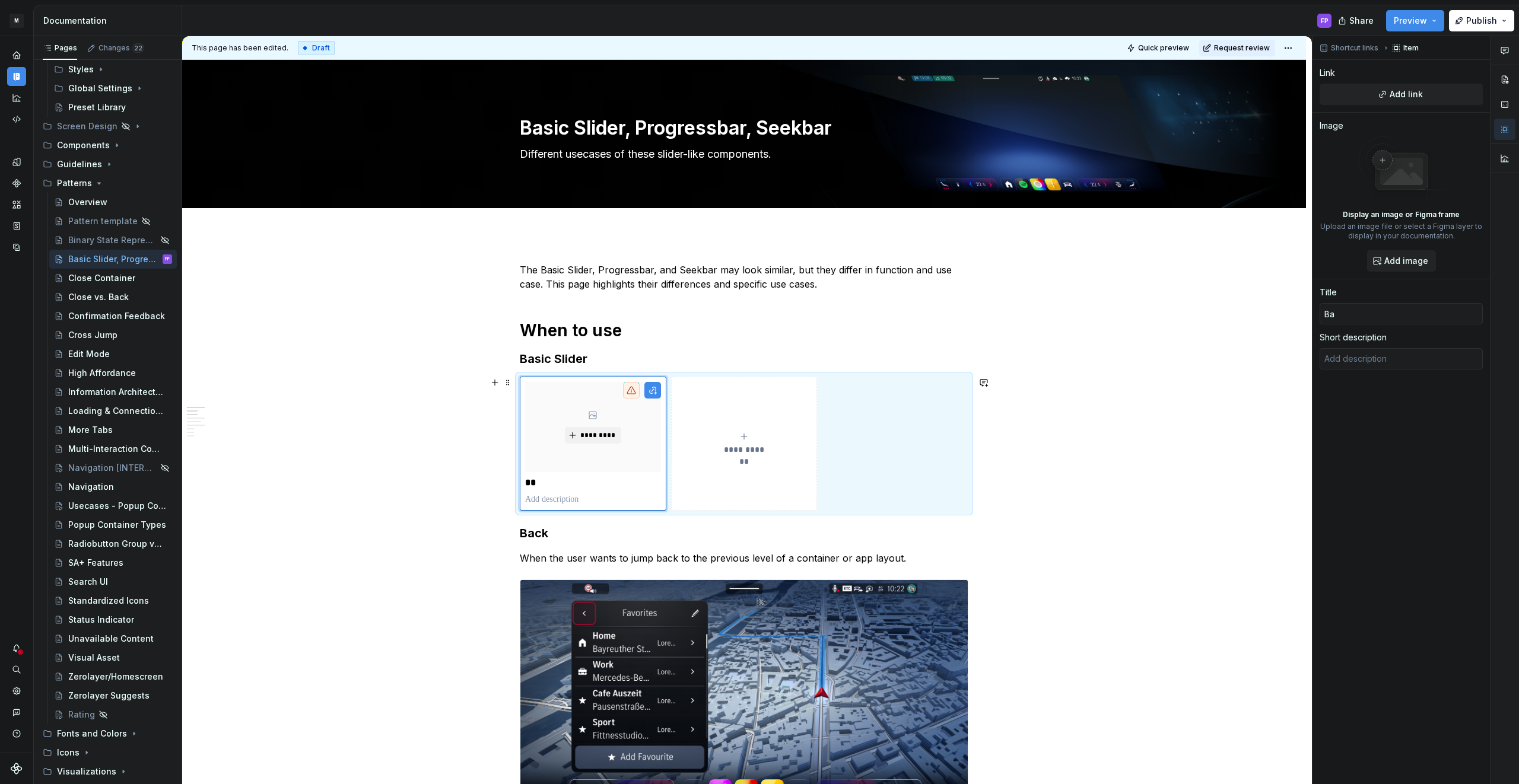
type input "Bas"
type textarea "*"
type input "Basi"
type textarea "*"
type input "Basic"
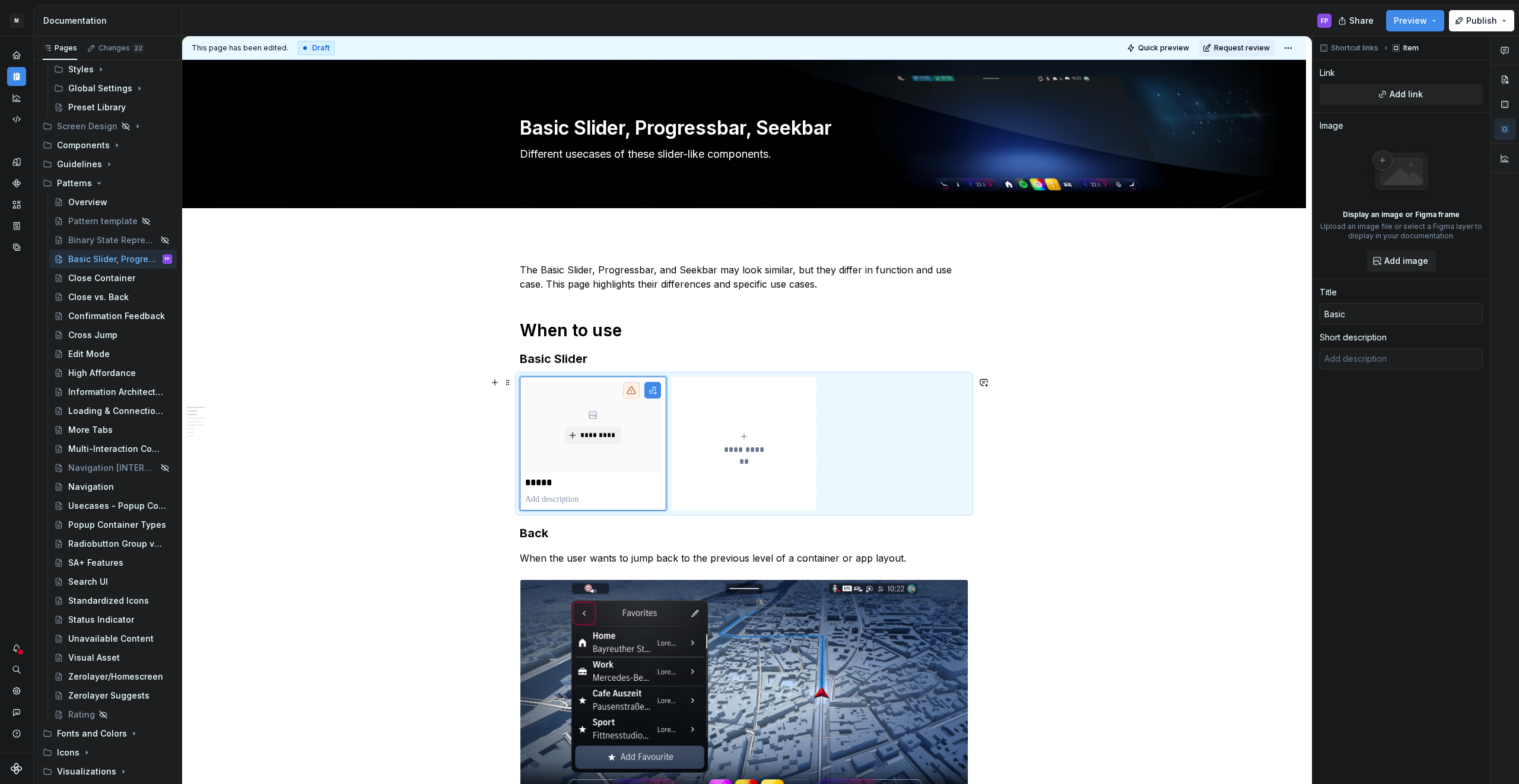
type textarea "*"
type input "Basic"
type textarea "*"
type input "Basic S"
type textarea "*"
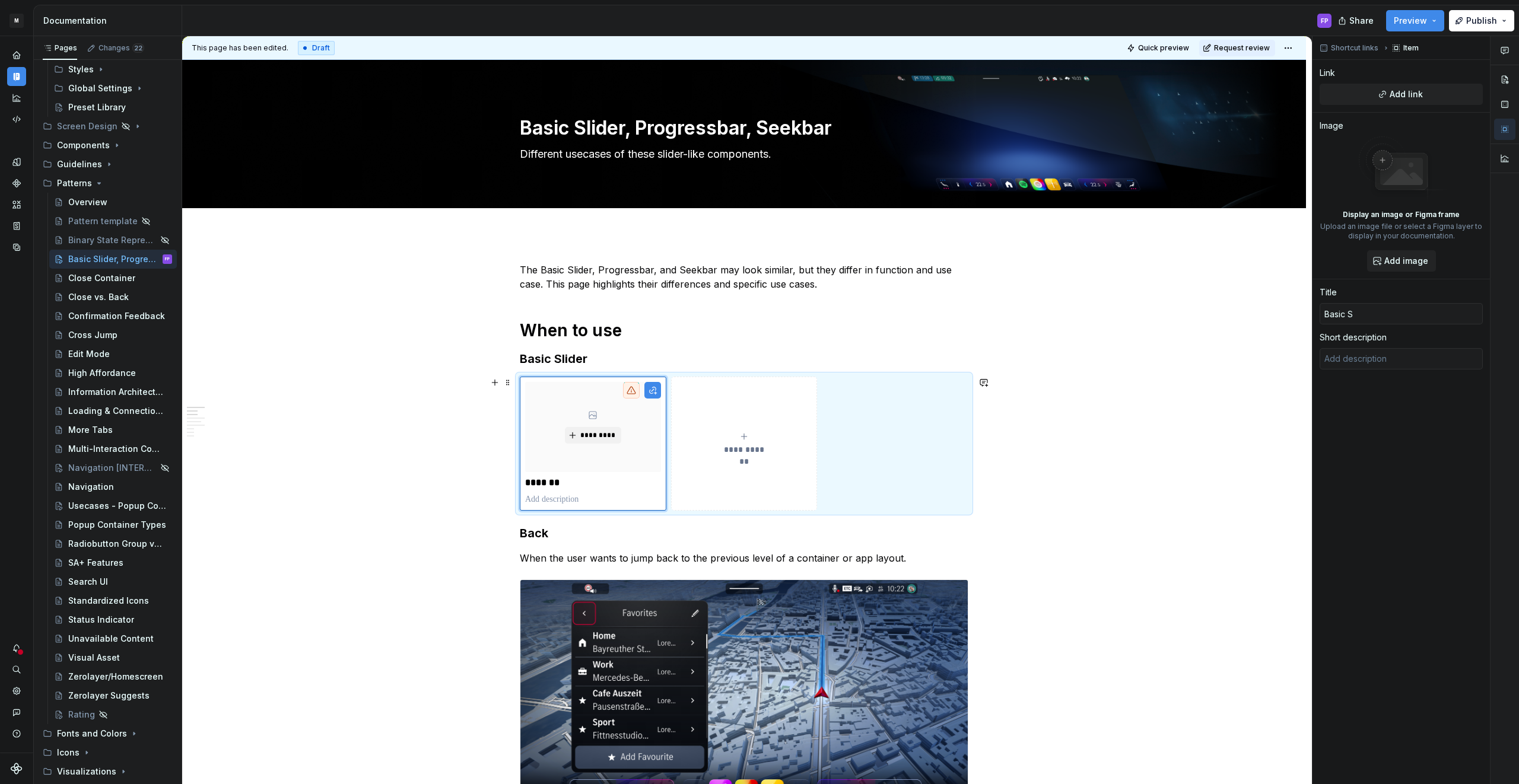
type input "Basic Sl"
type textarea "*"
type input "Basic Sli"
type textarea "*"
type input "Basic Slid"
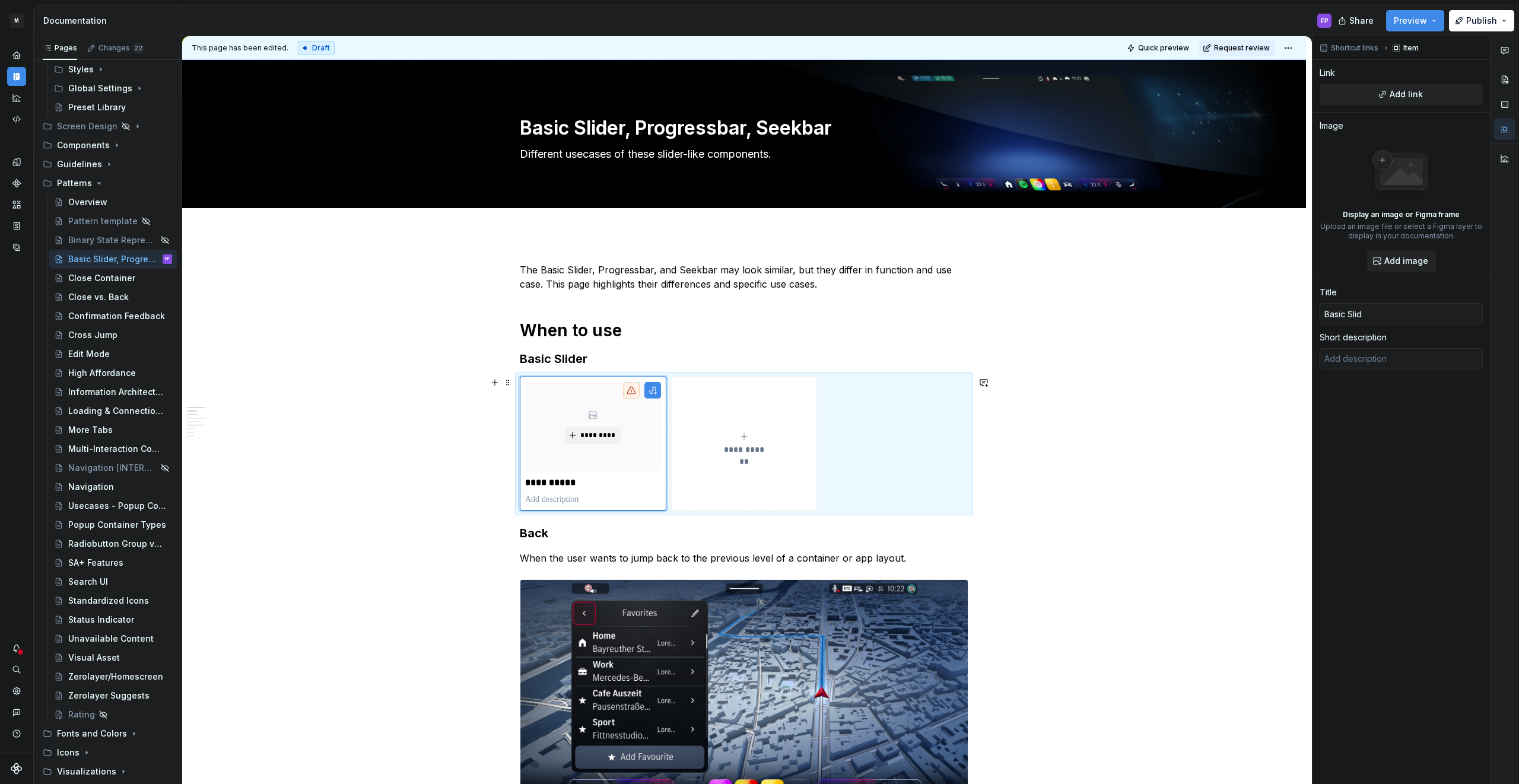
type textarea "*"
type input "Basic Slide"
type textarea "*"
type input "Basic Slider"
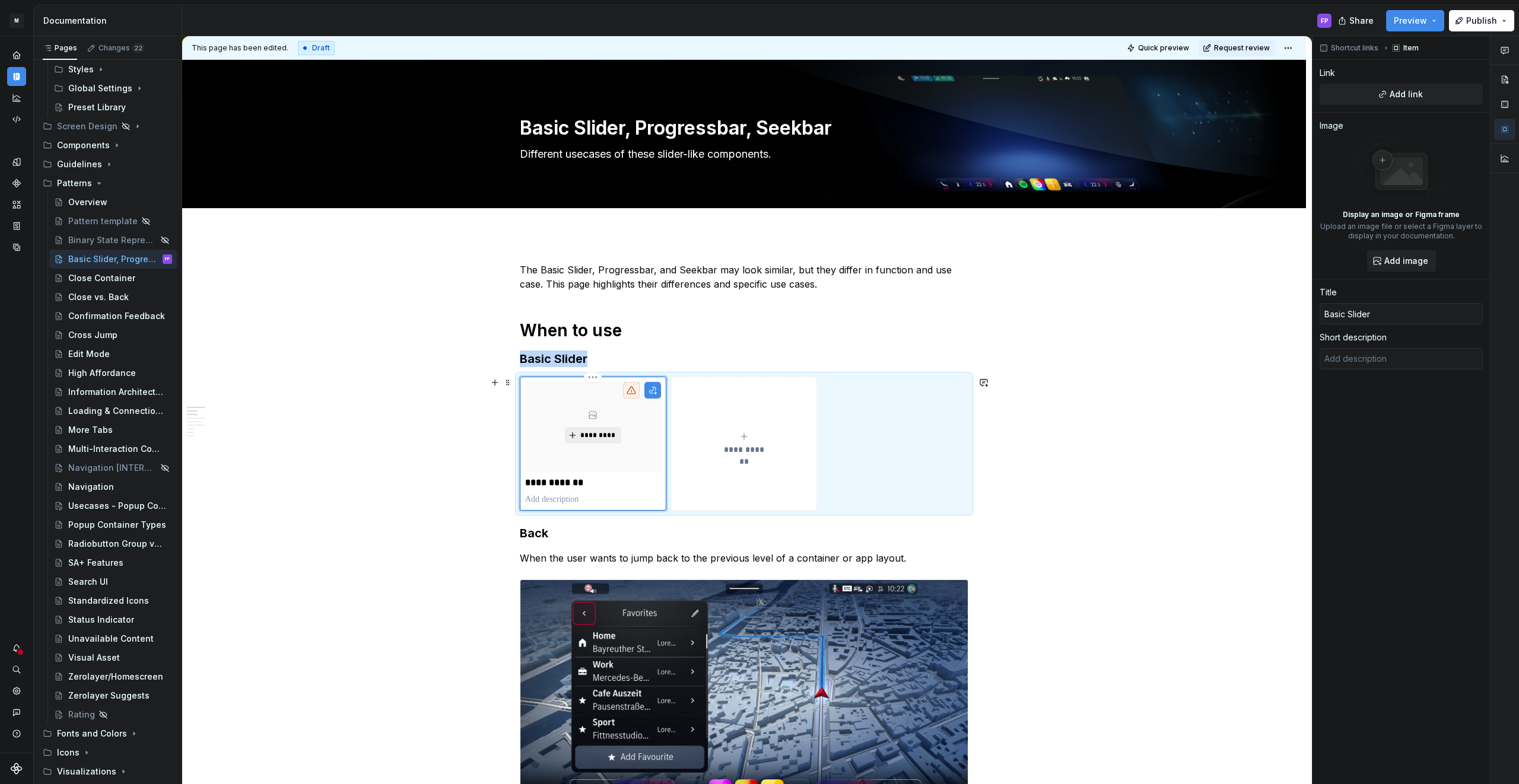
click at [594, 434] on span "*********" at bounding box center [598, 435] width 36 height 9
type textarea "*"
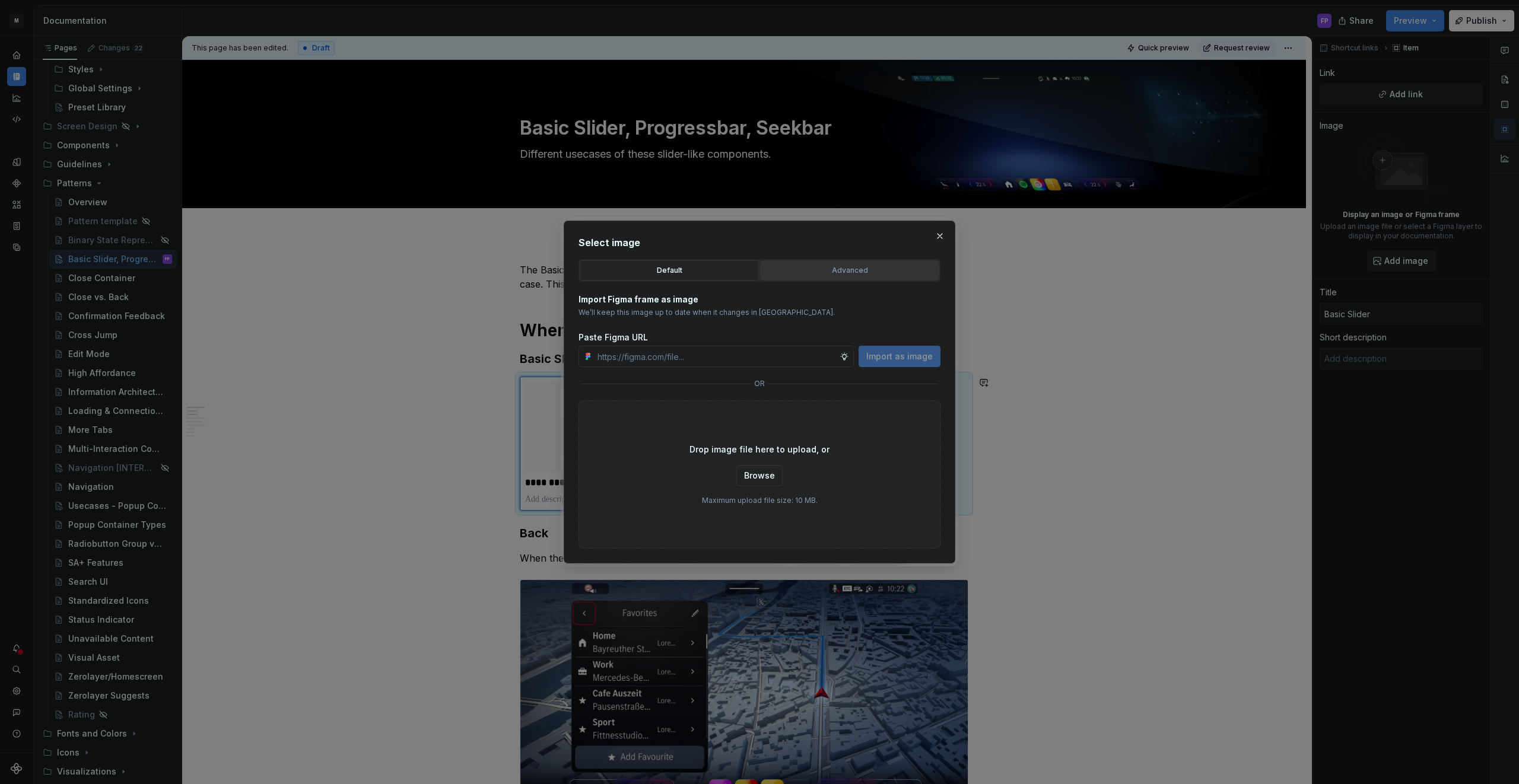
click at [813, 268] on div "Advanced" at bounding box center [849, 270] width 171 height 12
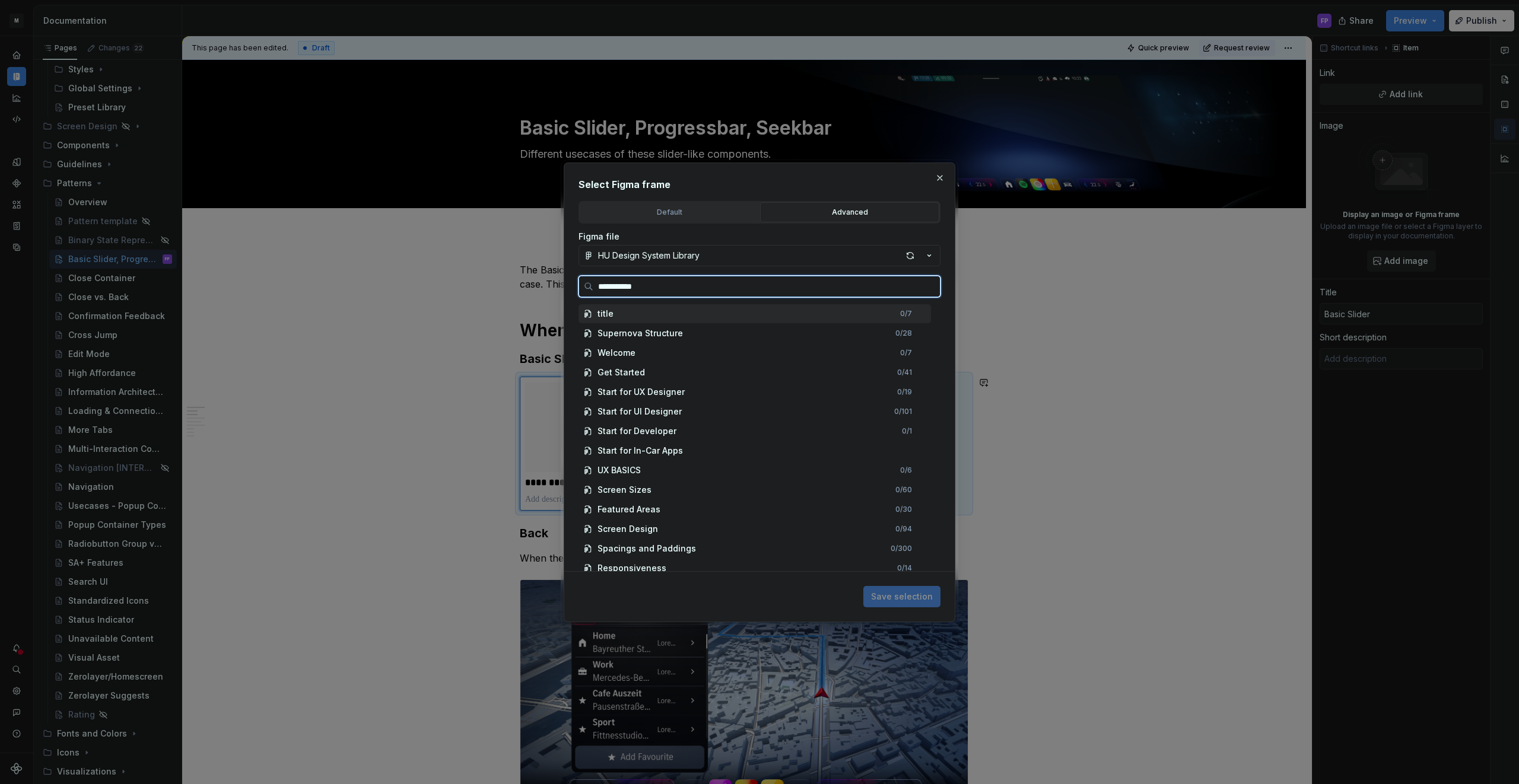
type input "**********"
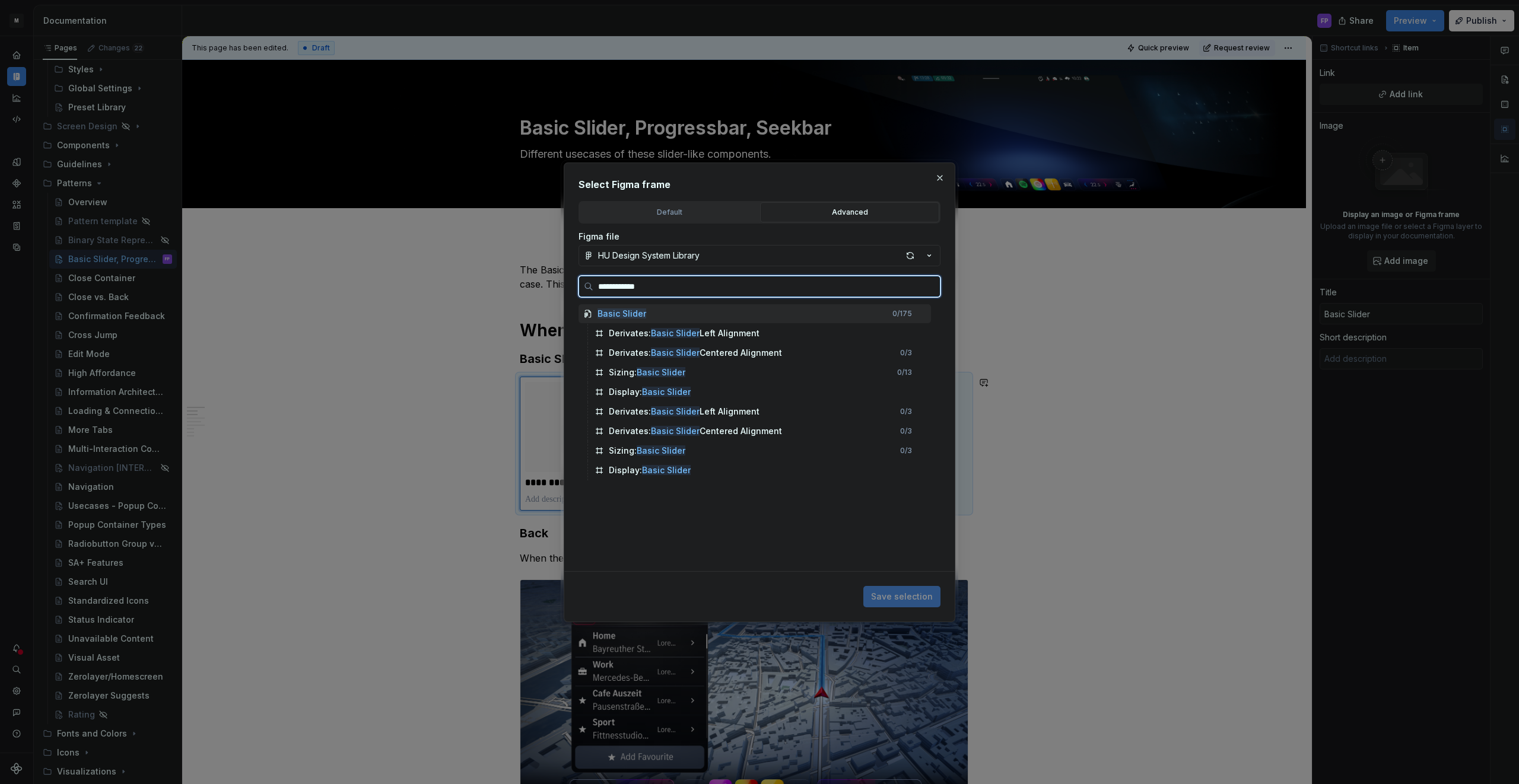
click at [621, 315] on mark "Basic Slider" at bounding box center [621, 314] width 49 height 10
type textarea "*"
paste input "**********"
type input "**********"
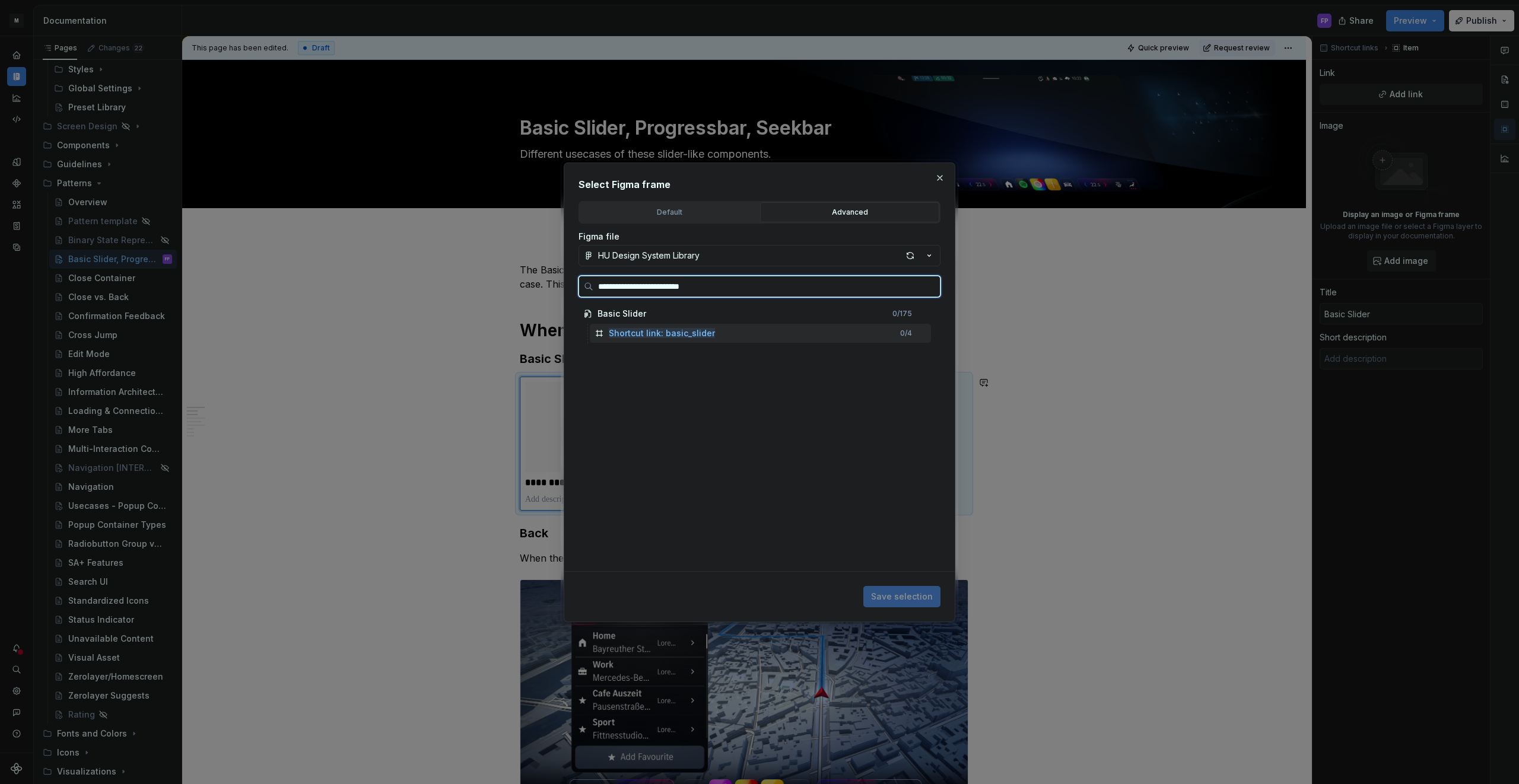
click at [627, 335] on mark "Shortcut link: basic_slider" at bounding box center [662, 333] width 106 height 10
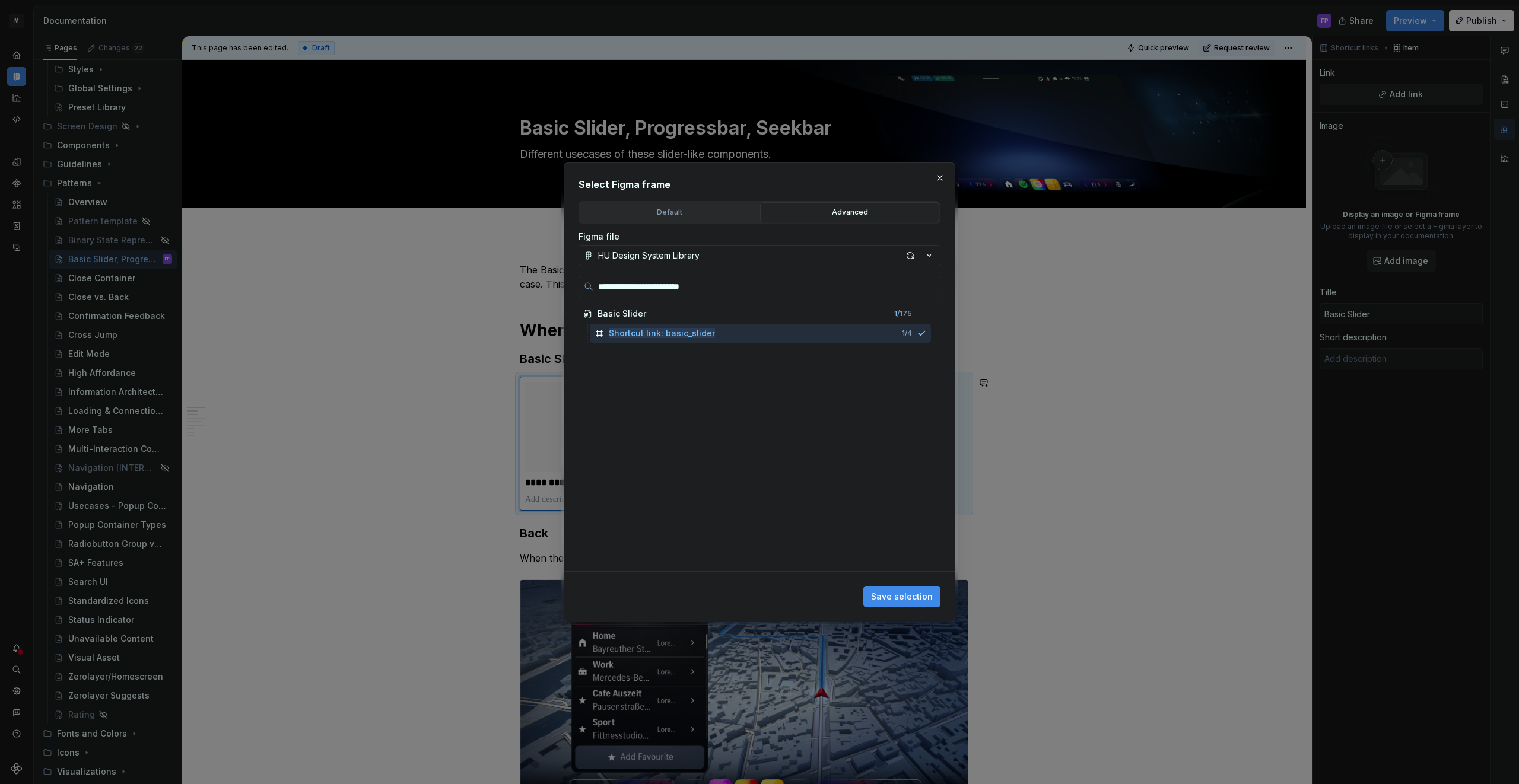
drag, startPoint x: 901, startPoint y: 593, endPoint x: 950, endPoint y: 566, distance: 55.9
click at [901, 592] on span "Save selection" at bounding box center [901, 597] width 62 height 12
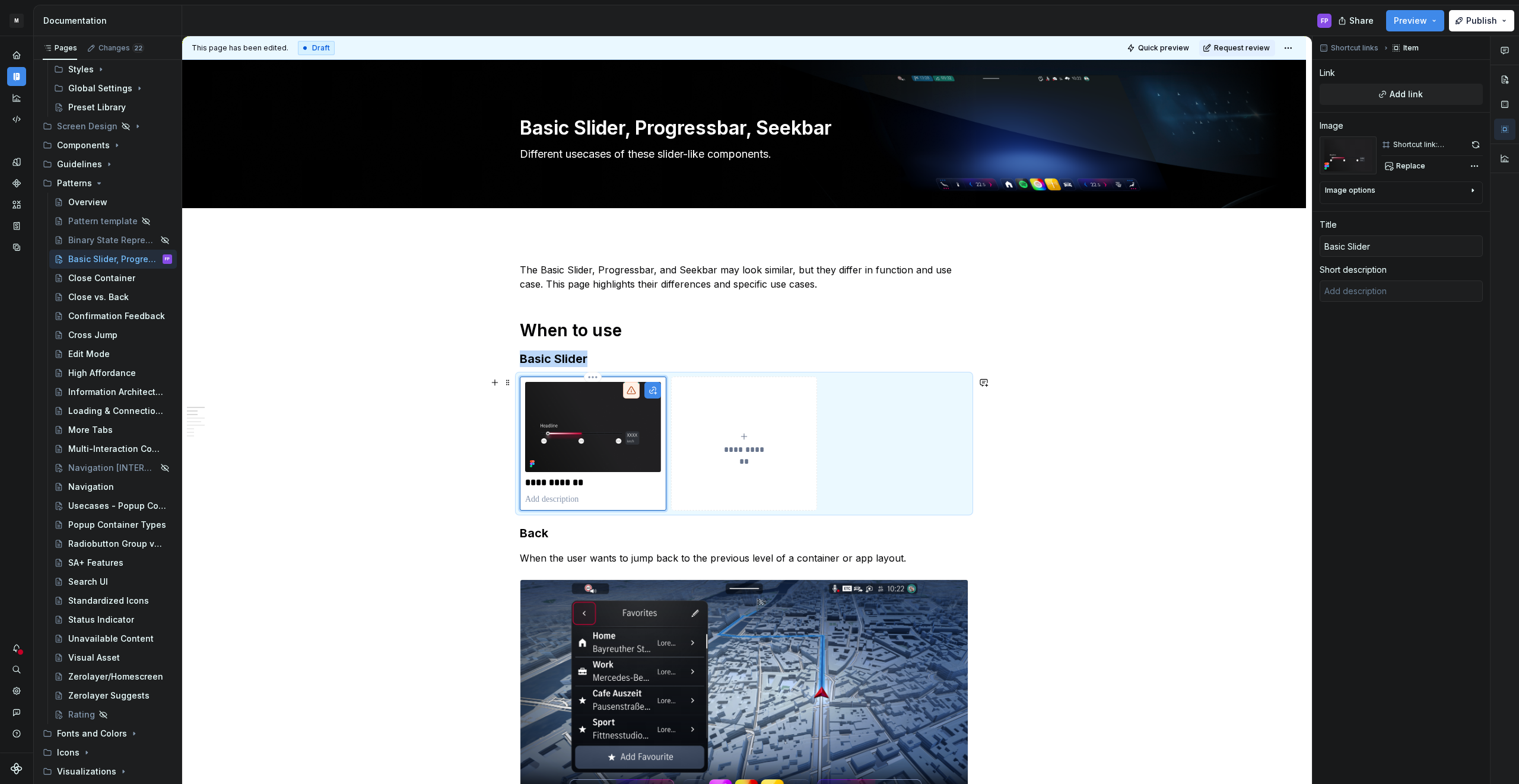
click at [579, 499] on p at bounding box center [593, 499] width 136 height 12
type textarea "*"
type textarea "The Basic Slider is used to adjust and set a value between a given minimum and …"
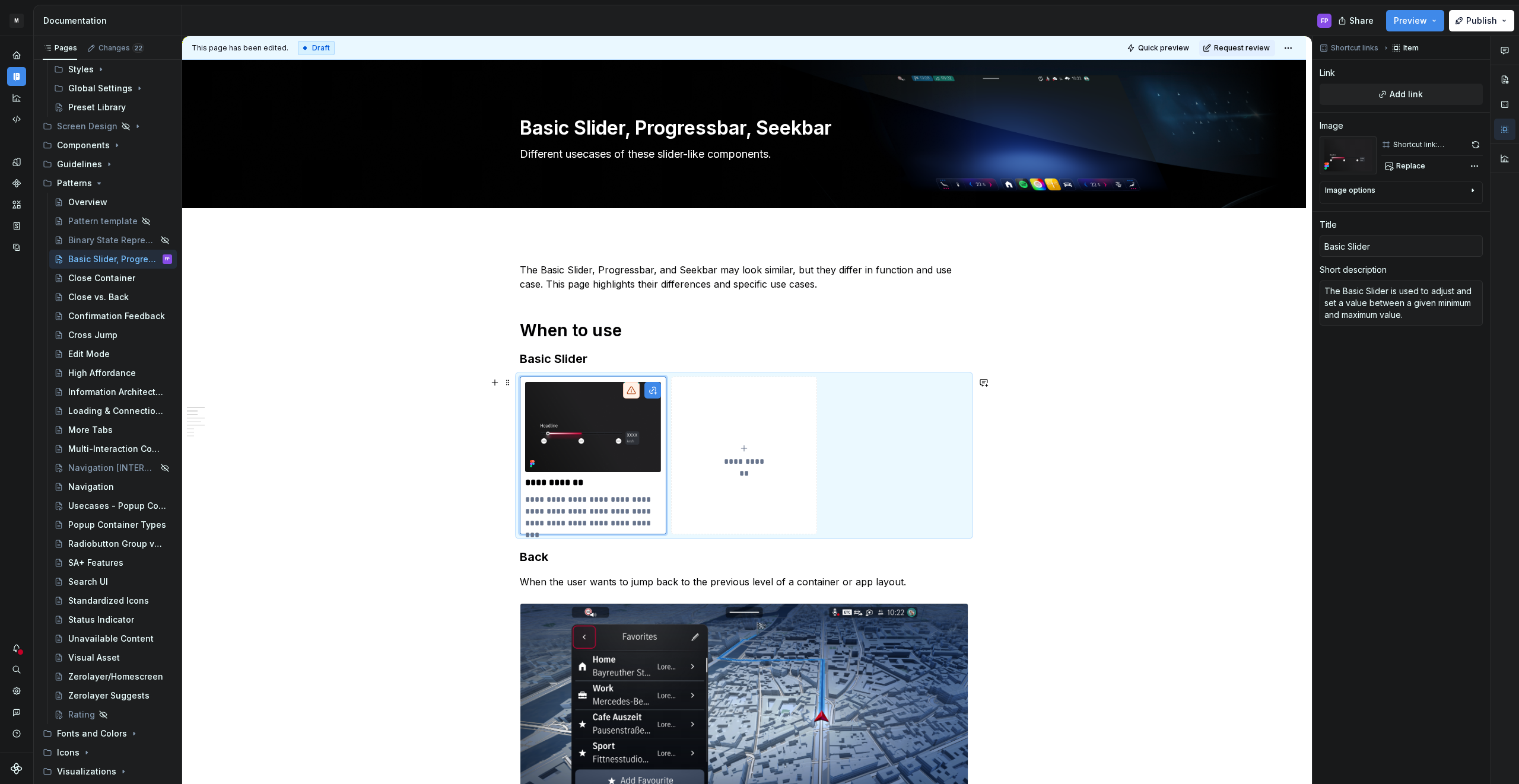
click at [710, 330] on h1 "When to use" at bounding box center [744, 330] width 448 height 21
click at [566, 386] on img at bounding box center [593, 427] width 136 height 90
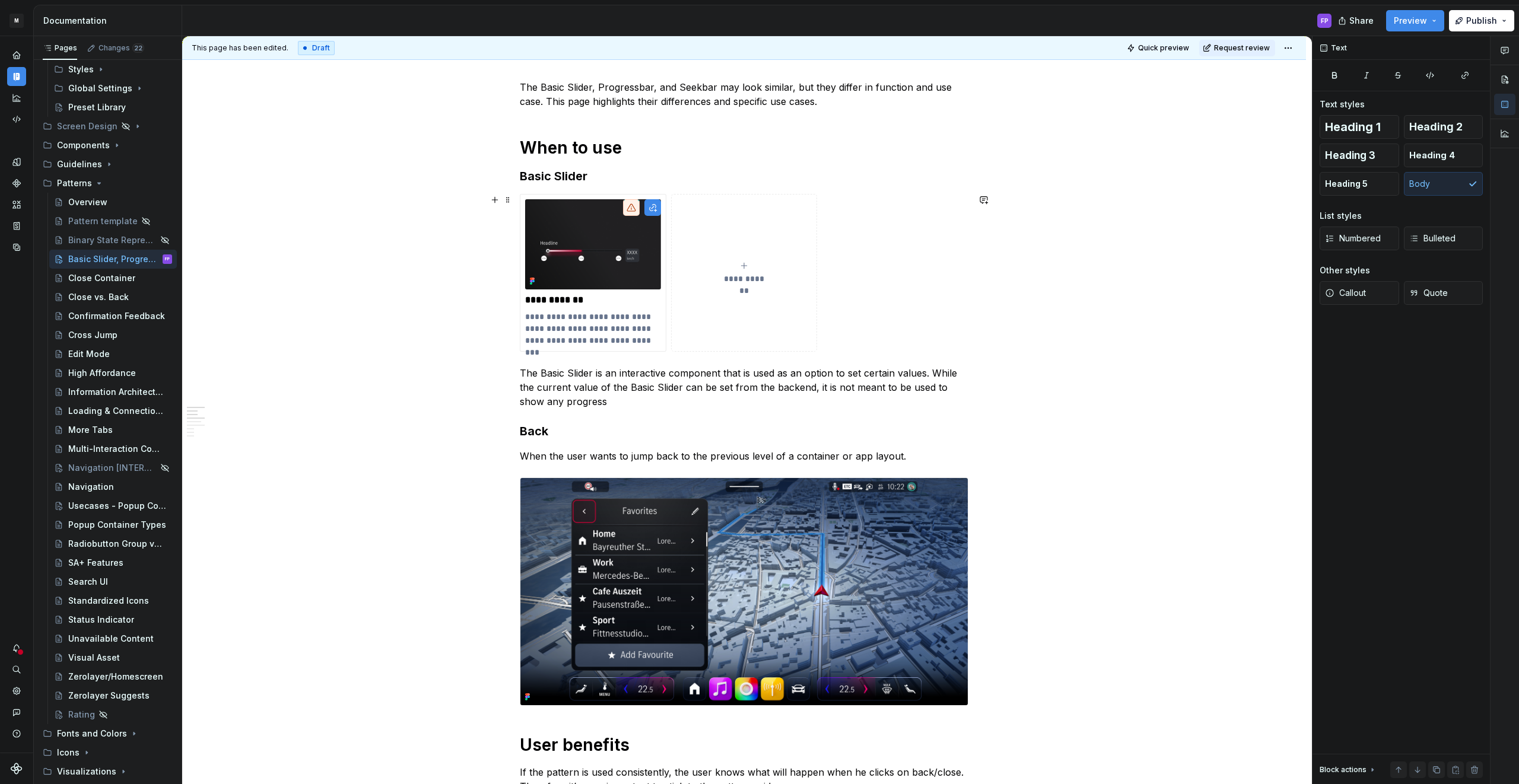
scroll to position [179, 0]
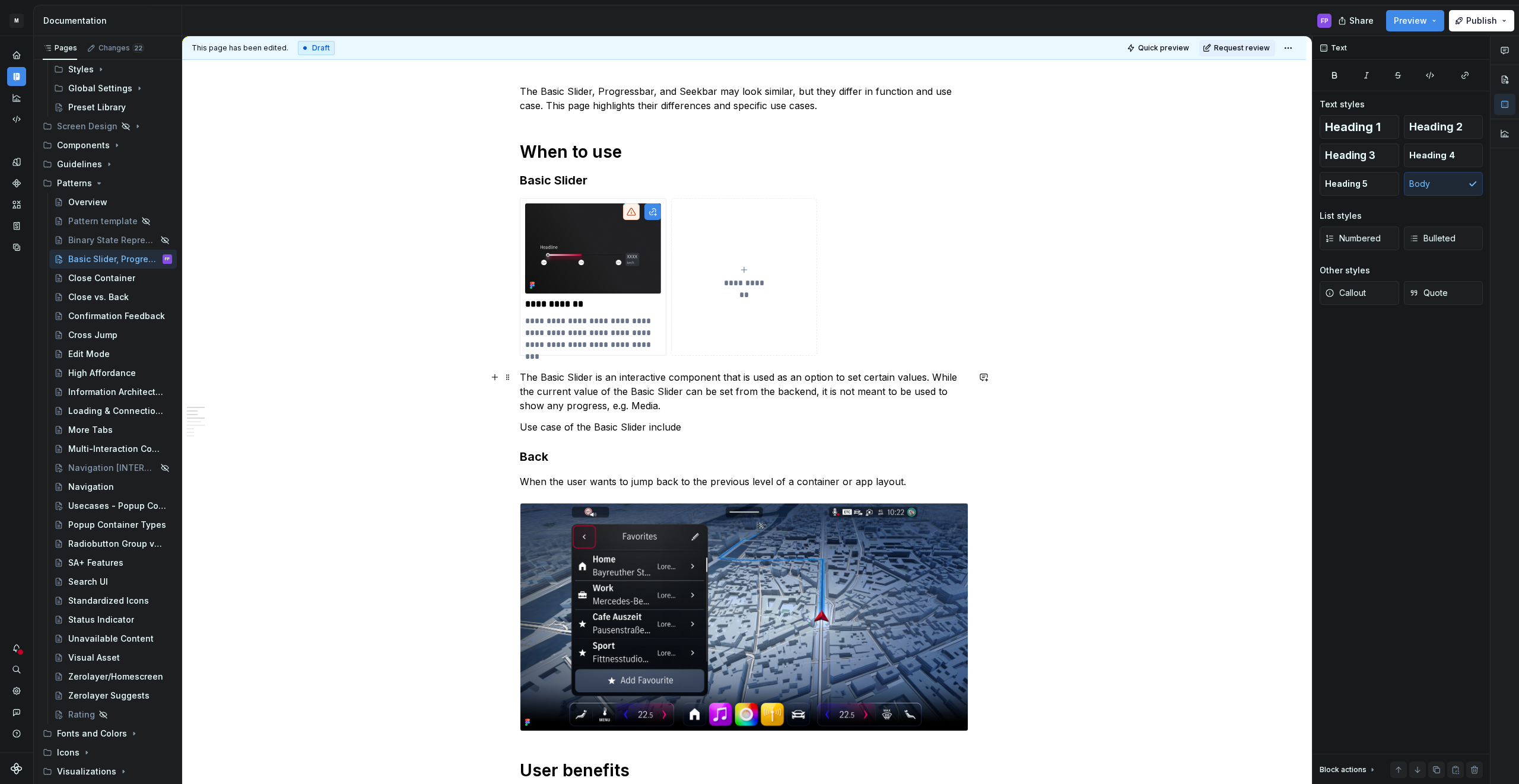
click at [659, 406] on p "The Basic Slider is an interactive component that is used as an option to set c…" at bounding box center [744, 392] width 448 height 43
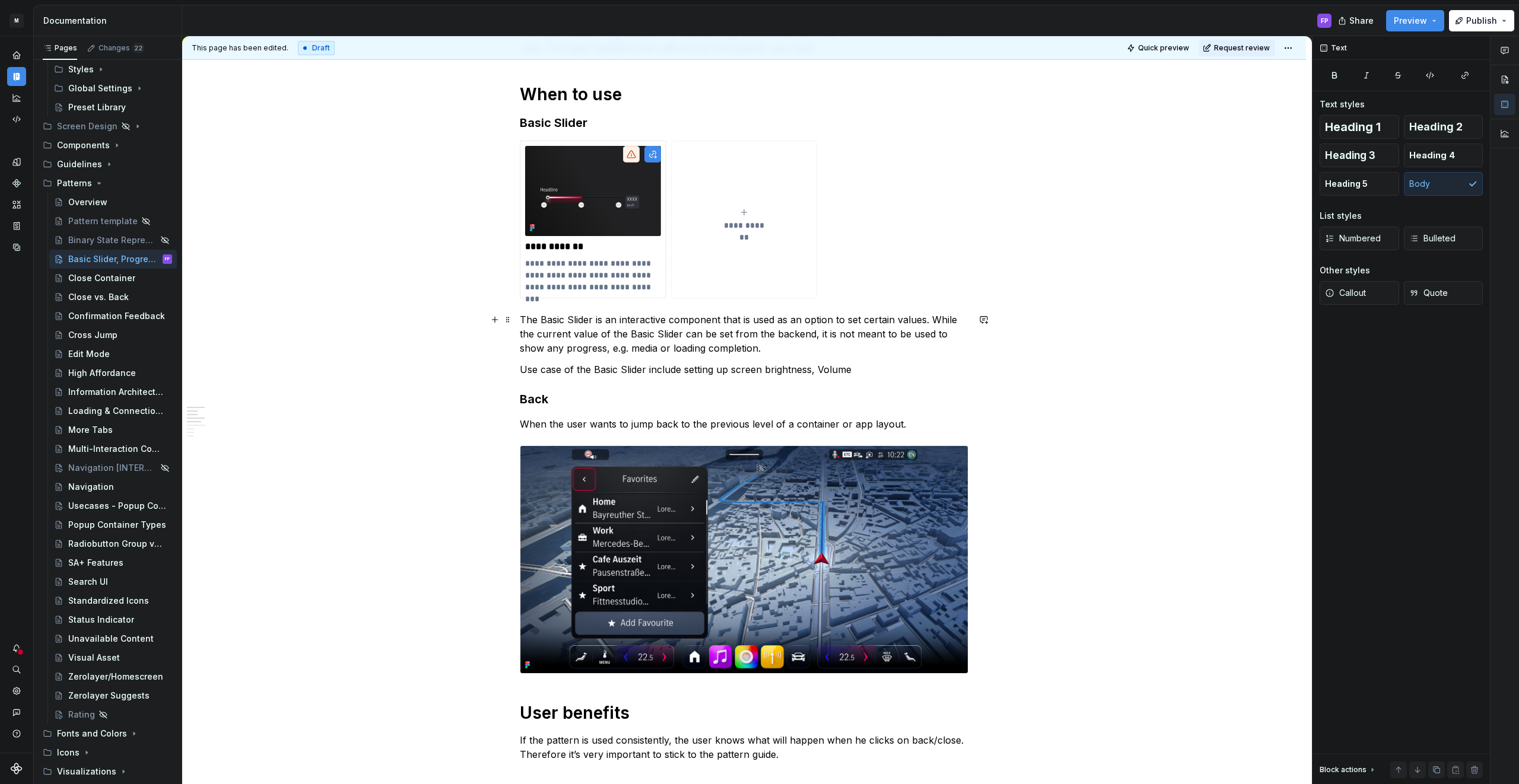
scroll to position [239, 0]
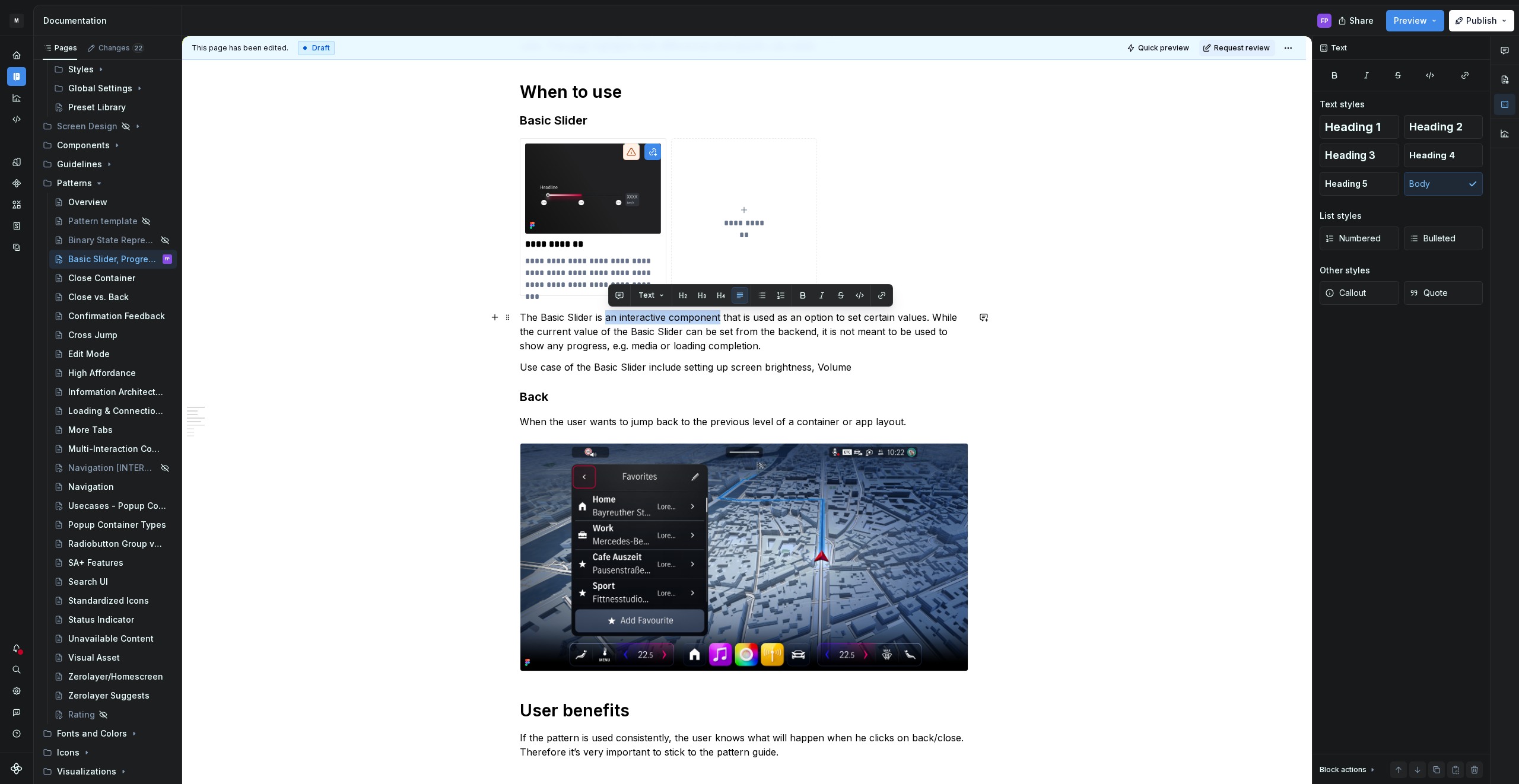
drag, startPoint x: 607, startPoint y: 319, endPoint x: 721, endPoint y: 318, distance: 114.0
click at [721, 318] on p "The Basic Slider is an interactive component that is used as an option to set c…" at bounding box center [744, 332] width 448 height 43
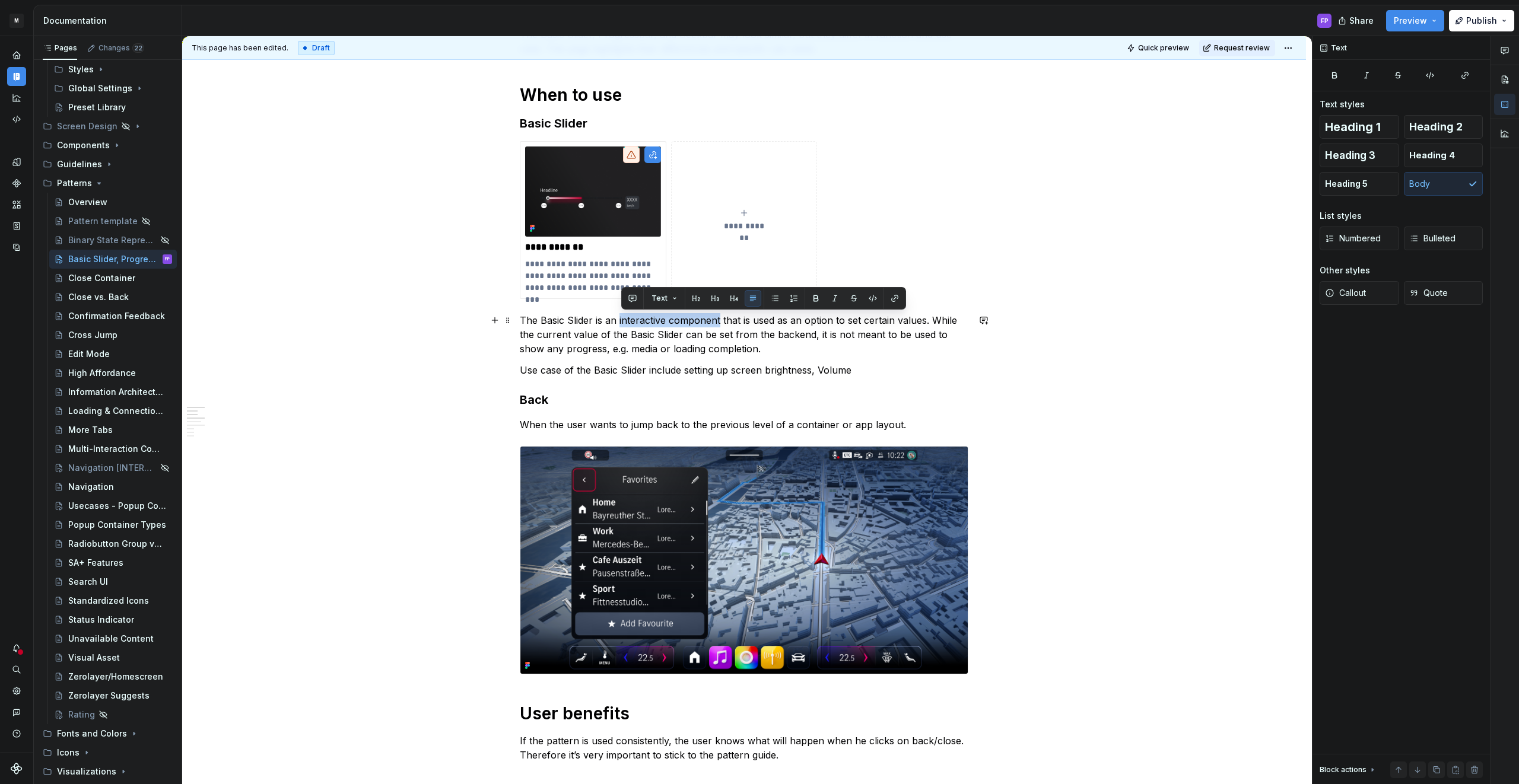
drag, startPoint x: 720, startPoint y: 318, endPoint x: 621, endPoint y: 318, distance: 99.0
click at [621, 318] on p "The Basic Slider is an interactive component that is used as an option to set c…" at bounding box center [744, 334] width 448 height 43
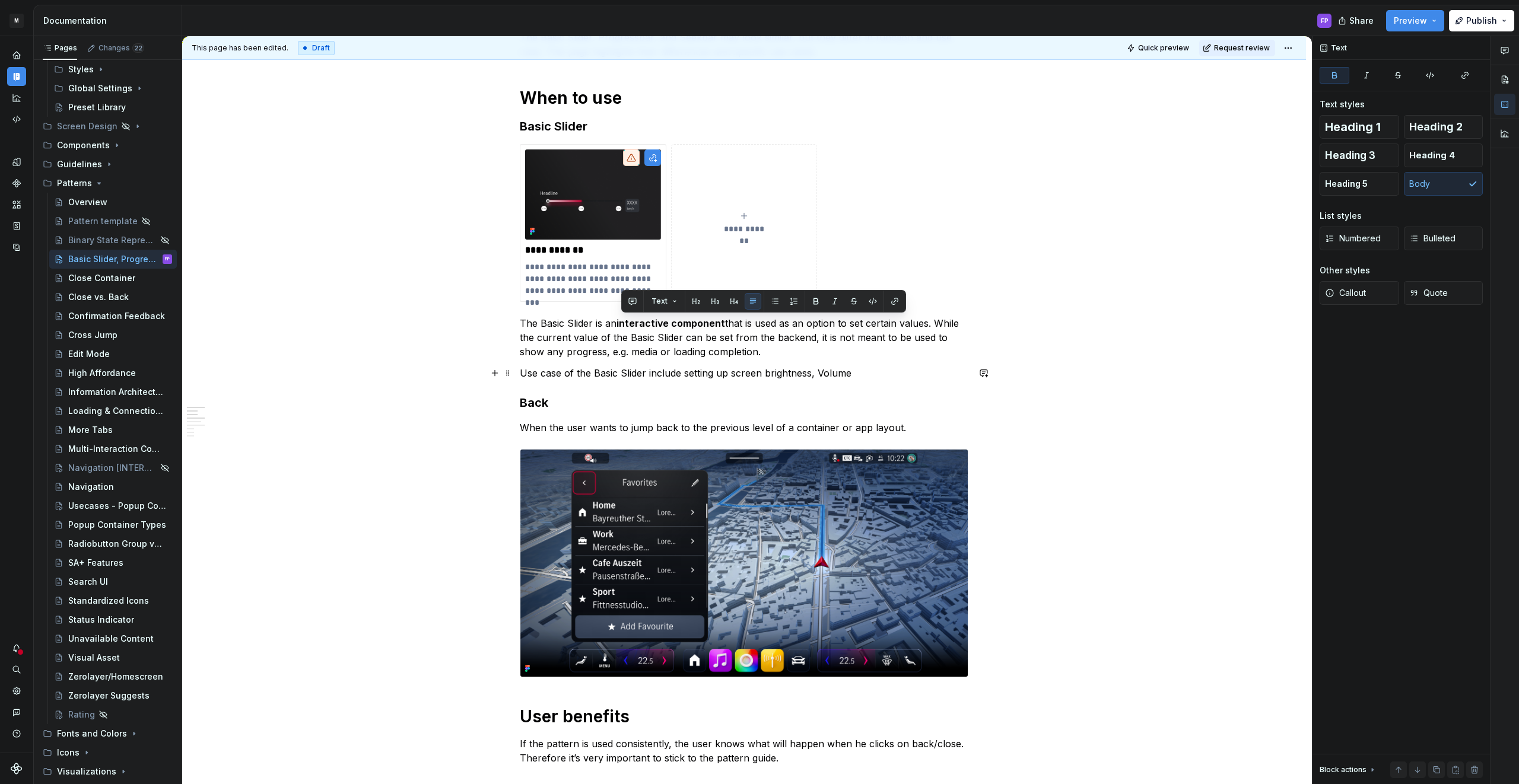
click at [771, 372] on p "Use case of the Basic Slider include setting up screen brightness, Volume" at bounding box center [744, 373] width 448 height 15
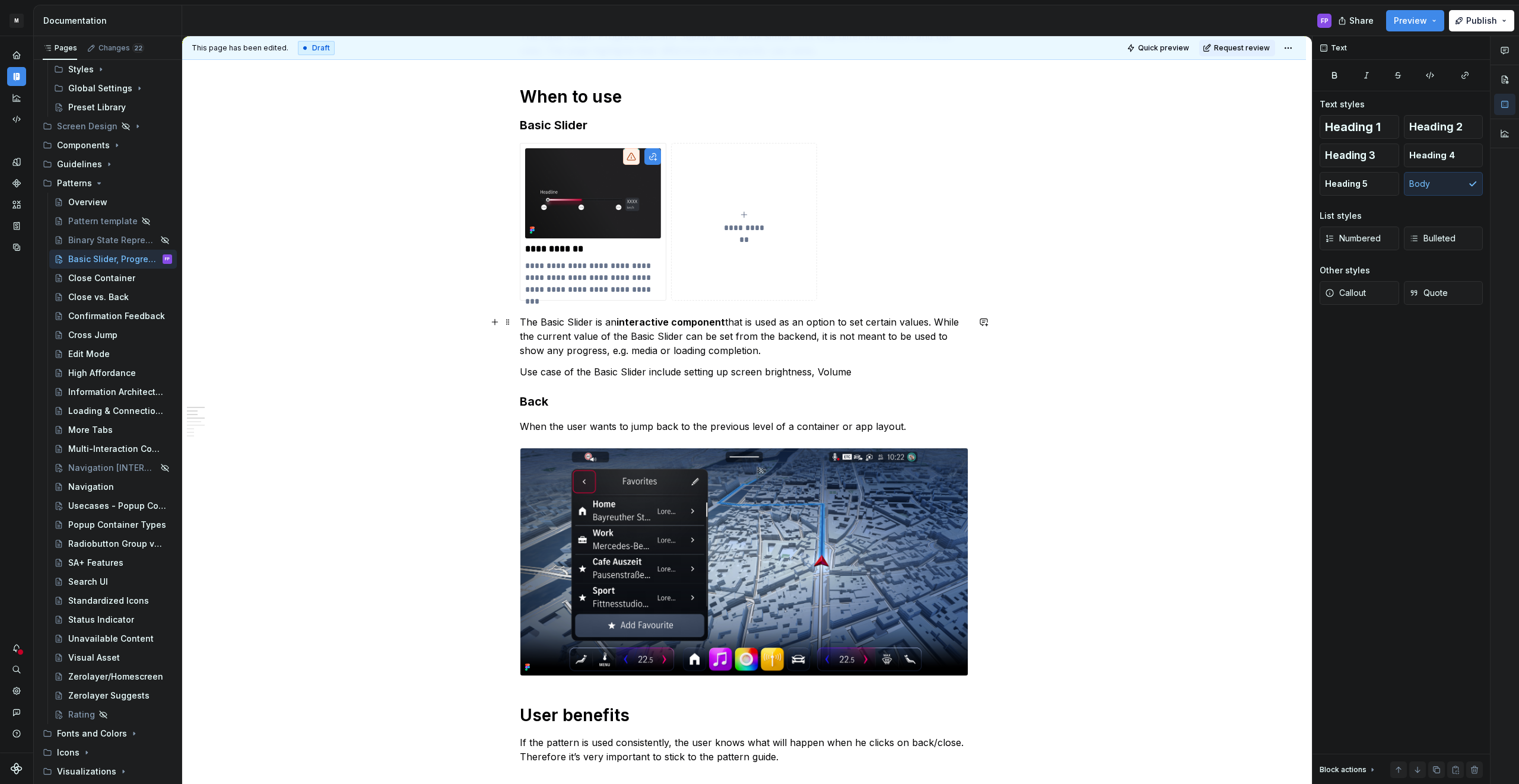
scroll to position [234, 0]
drag, startPoint x: 819, startPoint y: 334, endPoint x: 609, endPoint y: 346, distance: 210.3
click at [609, 346] on p "The Basic Slider is an interactive component that is used as an option to set c…" at bounding box center [744, 336] width 448 height 43
click at [776, 380] on div "**********" at bounding box center [744, 667] width 448 height 1278
type textarea "*"
